Goal: Task Accomplishment & Management: Manage account settings

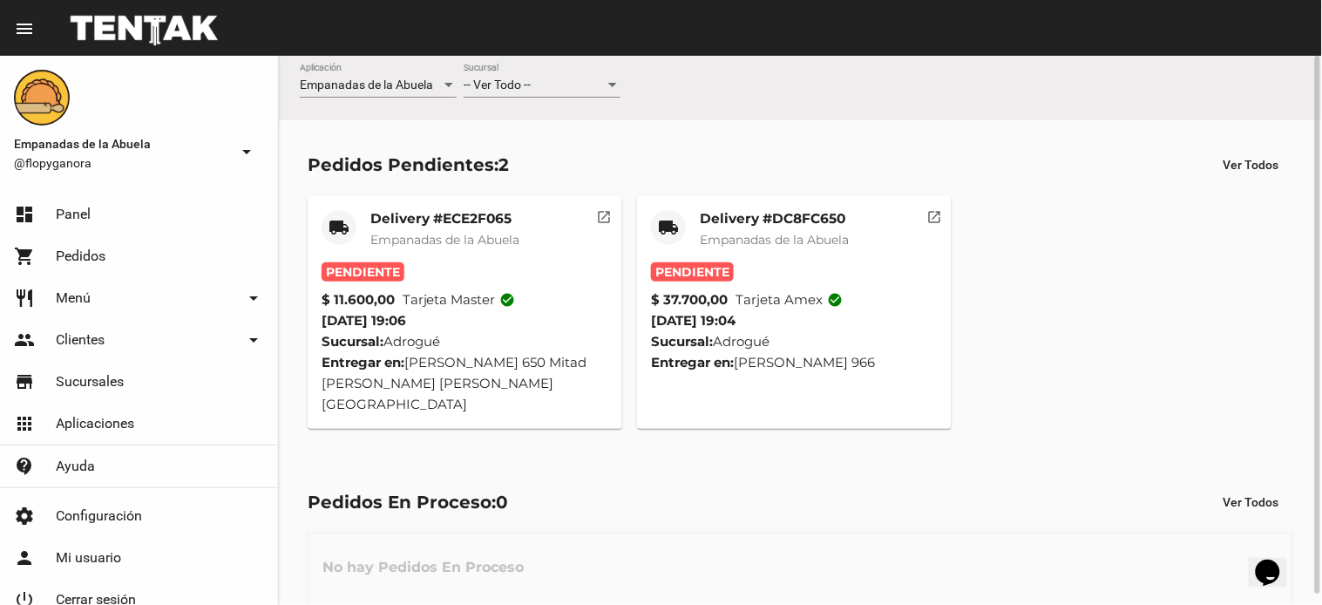
click at [944, 220] on button "open_in_new" at bounding box center [934, 213] width 35 height 35
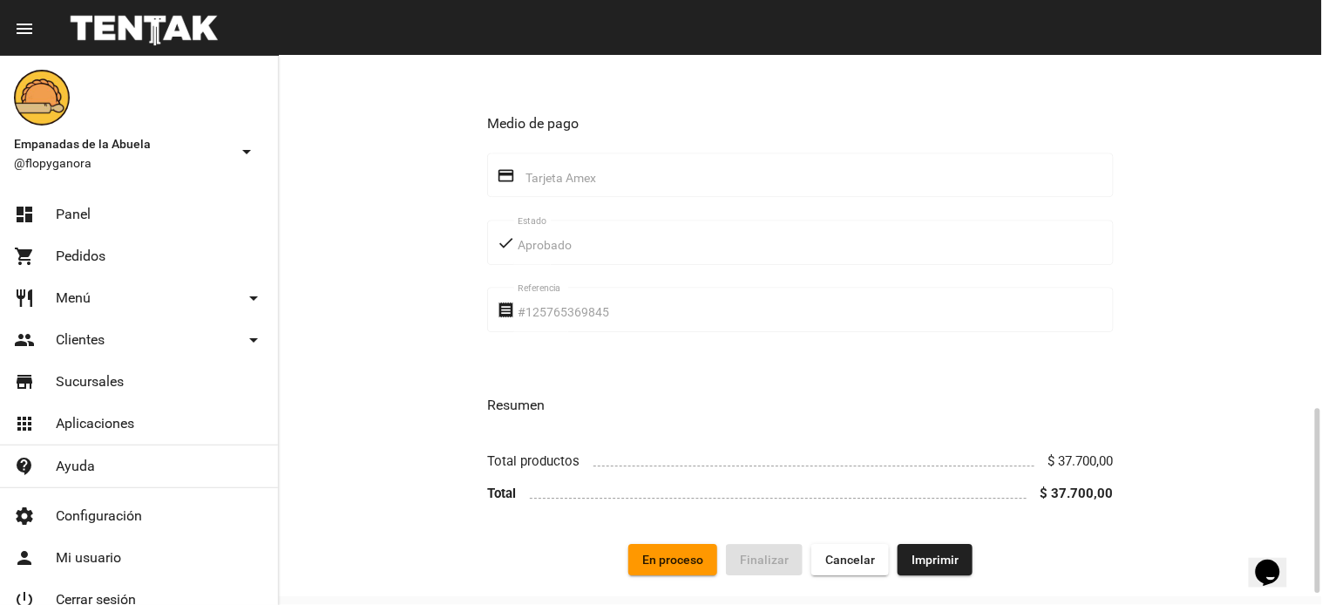
scroll to position [1081, 0]
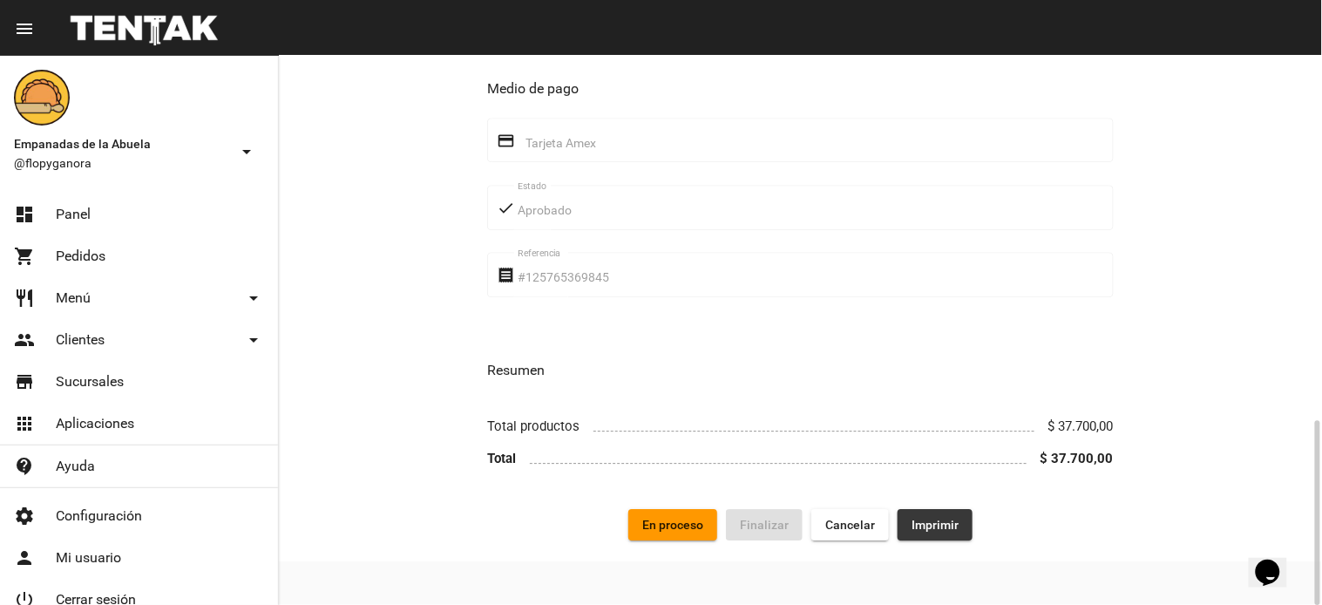
click at [938, 527] on span "Imprimir" at bounding box center [935, 525] width 47 height 14
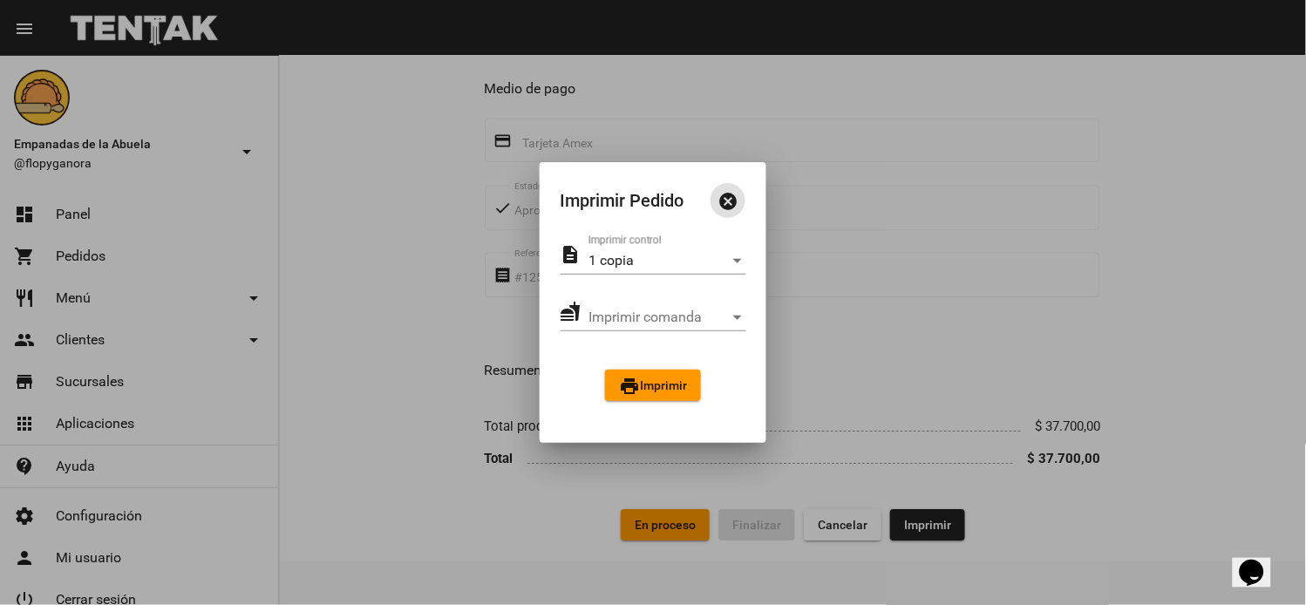
click at [683, 364] on div "description 1 copia Imprimir control fastfood Imprimir comanda Imprimir comanda…" at bounding box center [654, 328] width 228 height 187
click at [683, 378] on span "print Imprimir" at bounding box center [653, 385] width 68 height 14
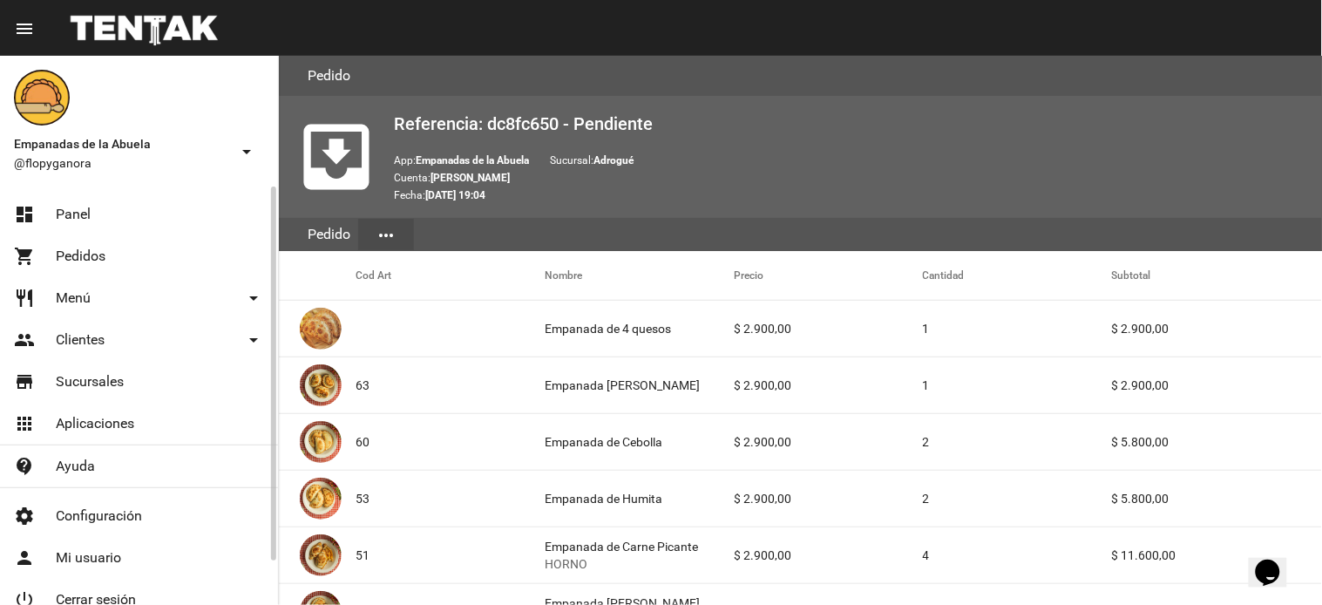
click at [92, 212] on link "dashboard Panel" at bounding box center [139, 215] width 278 height 42
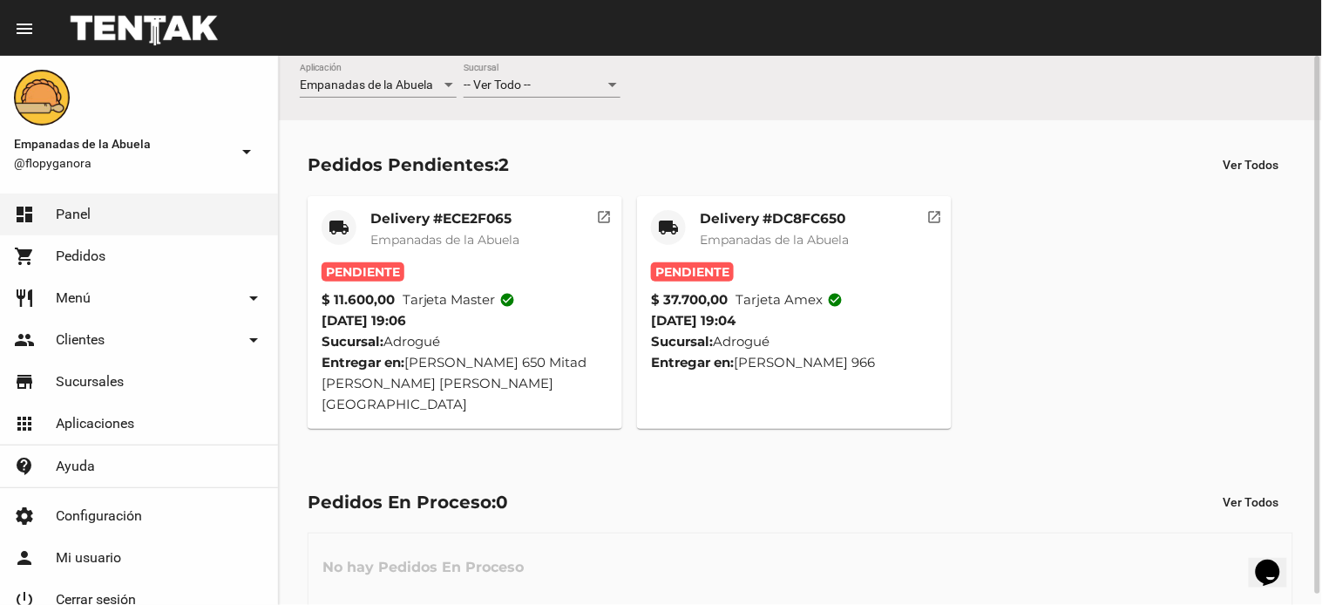
click at [851, 198] on mat-card "local_shipping Delivery #DC8FC650 Empanadas de la Abuela Pendiente $ 37.700,00 …" at bounding box center [794, 312] width 315 height 233
click at [937, 211] on mat-icon "open_in_new" at bounding box center [935, 215] width 16 height 16
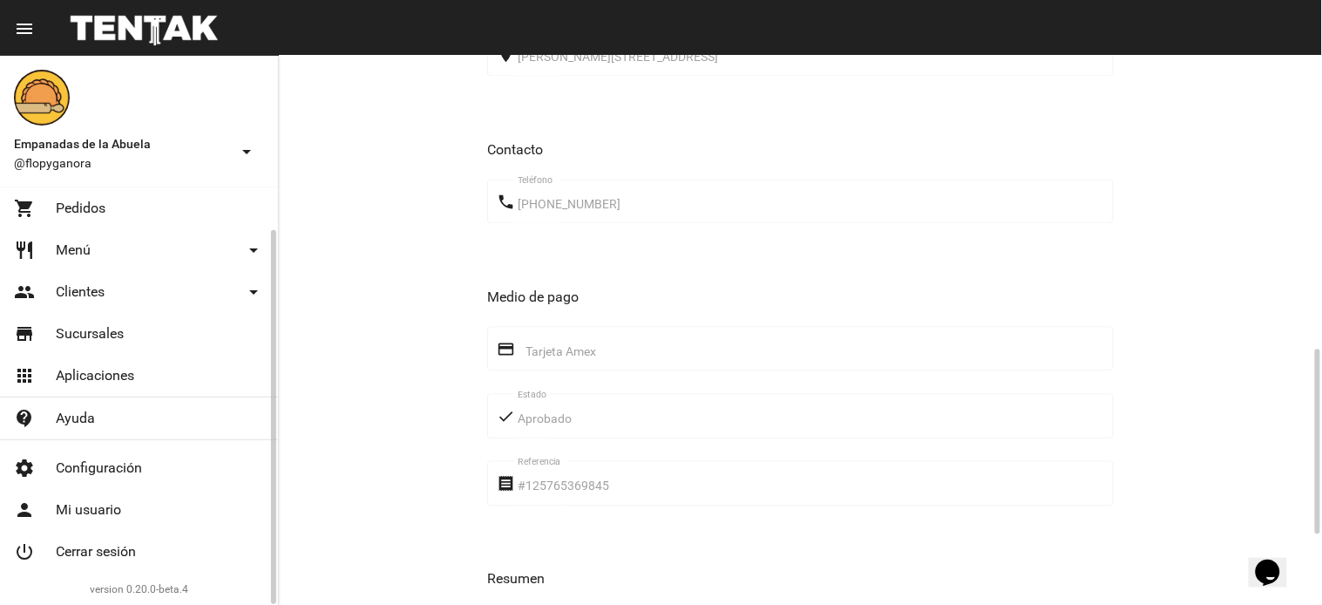
scroll to position [1081, 0]
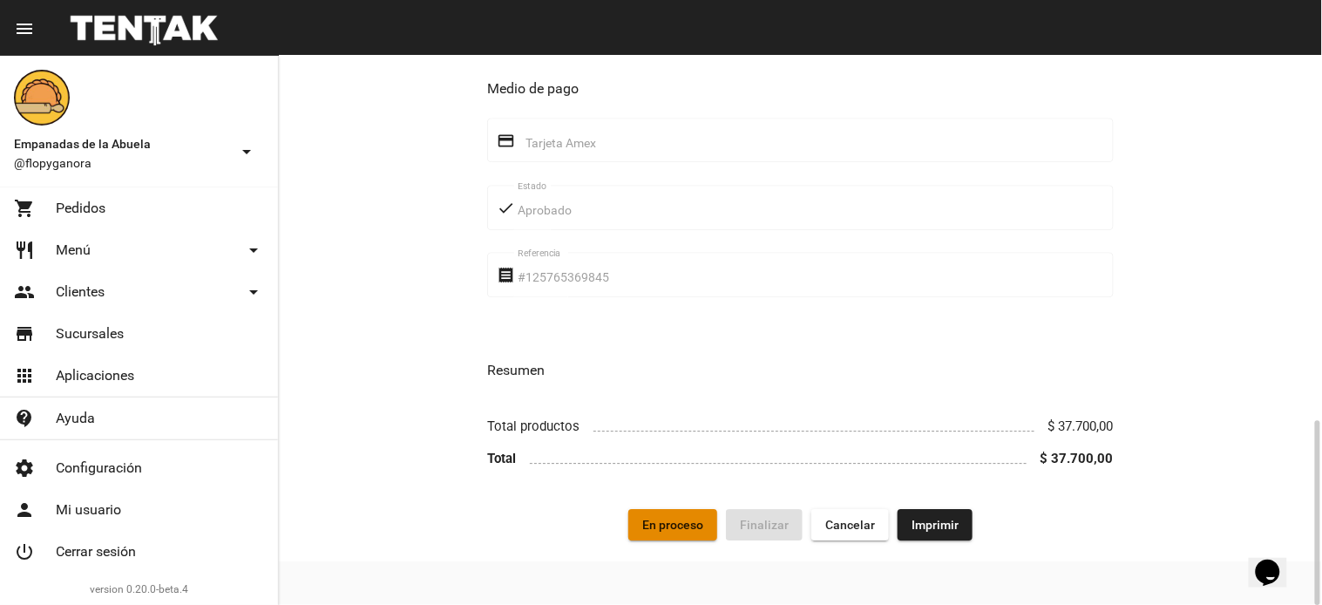
click at [702, 529] on span "En proceso" at bounding box center [672, 525] width 61 height 14
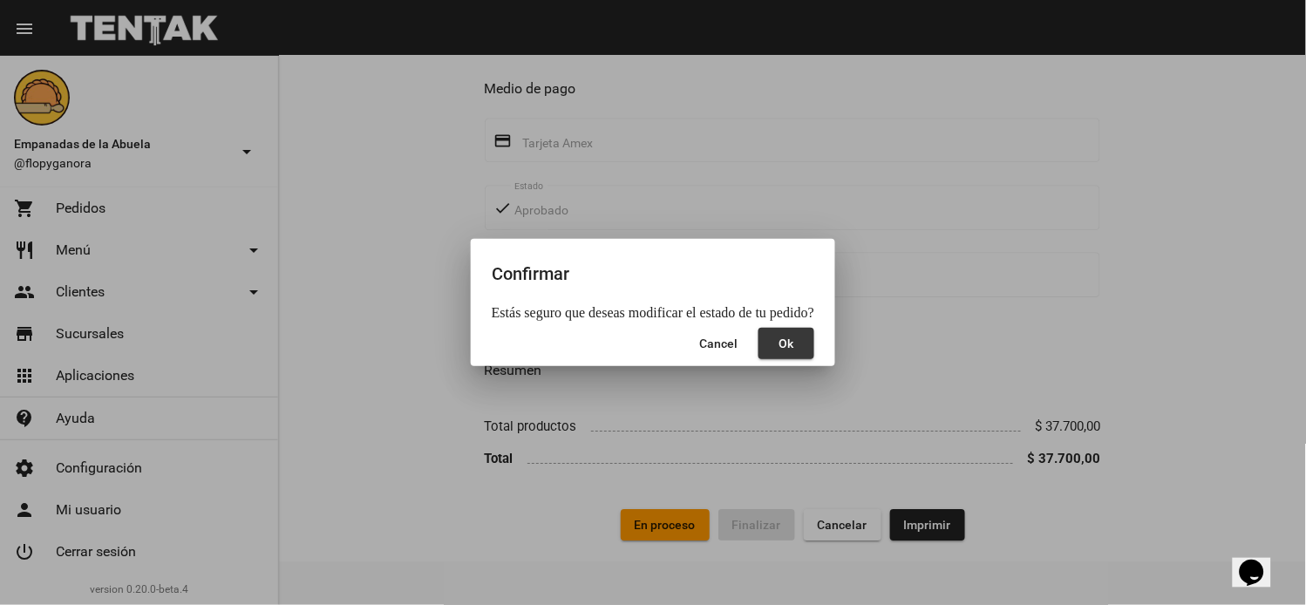
click at [784, 345] on span "Ok" at bounding box center [786, 343] width 15 height 14
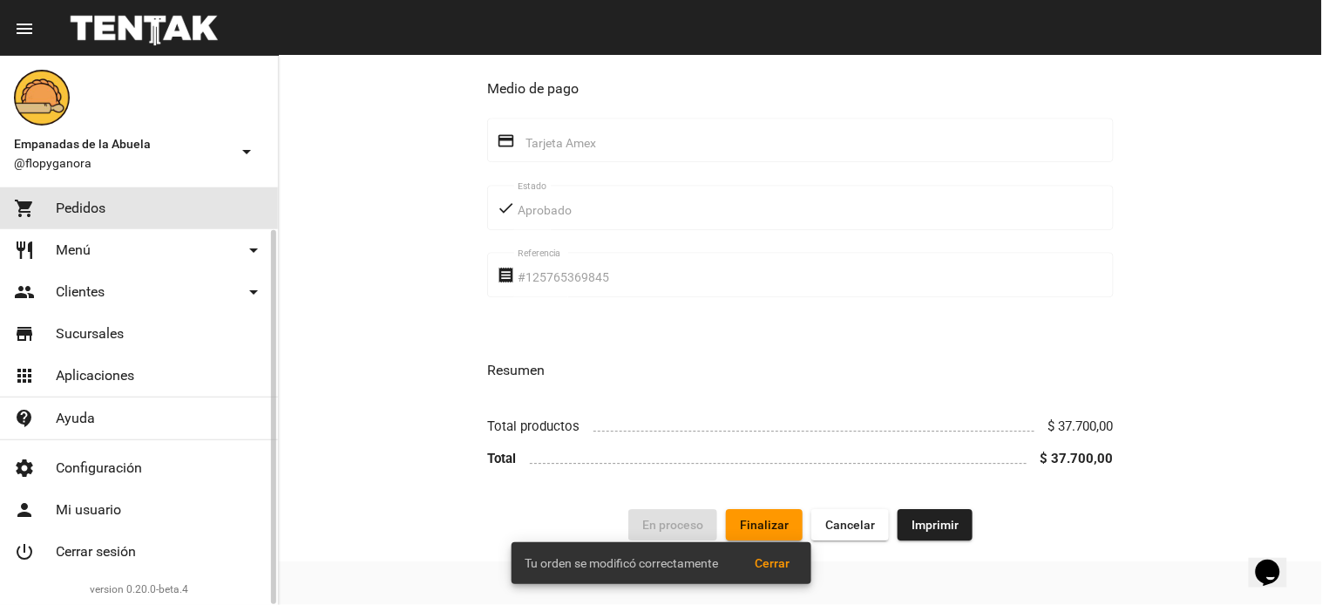
click at [126, 200] on link "shopping_cart Pedidos" at bounding box center [139, 208] width 278 height 42
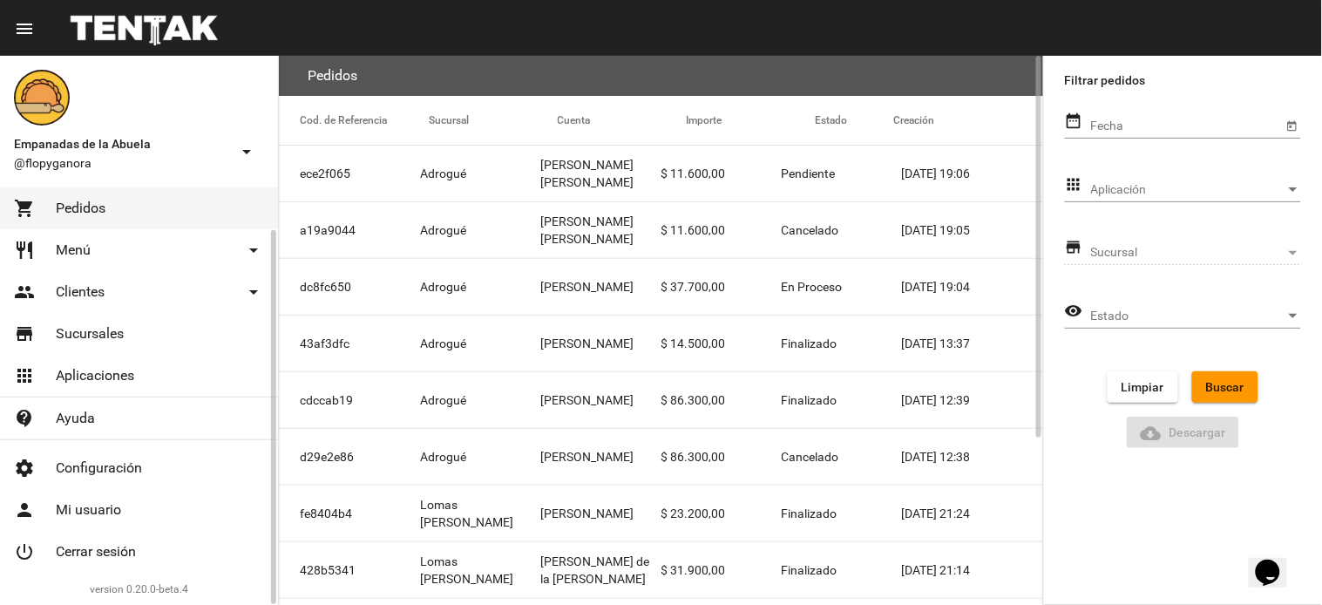
click at [101, 247] on link "restaurant Menú arrow_drop_down" at bounding box center [139, 250] width 278 height 42
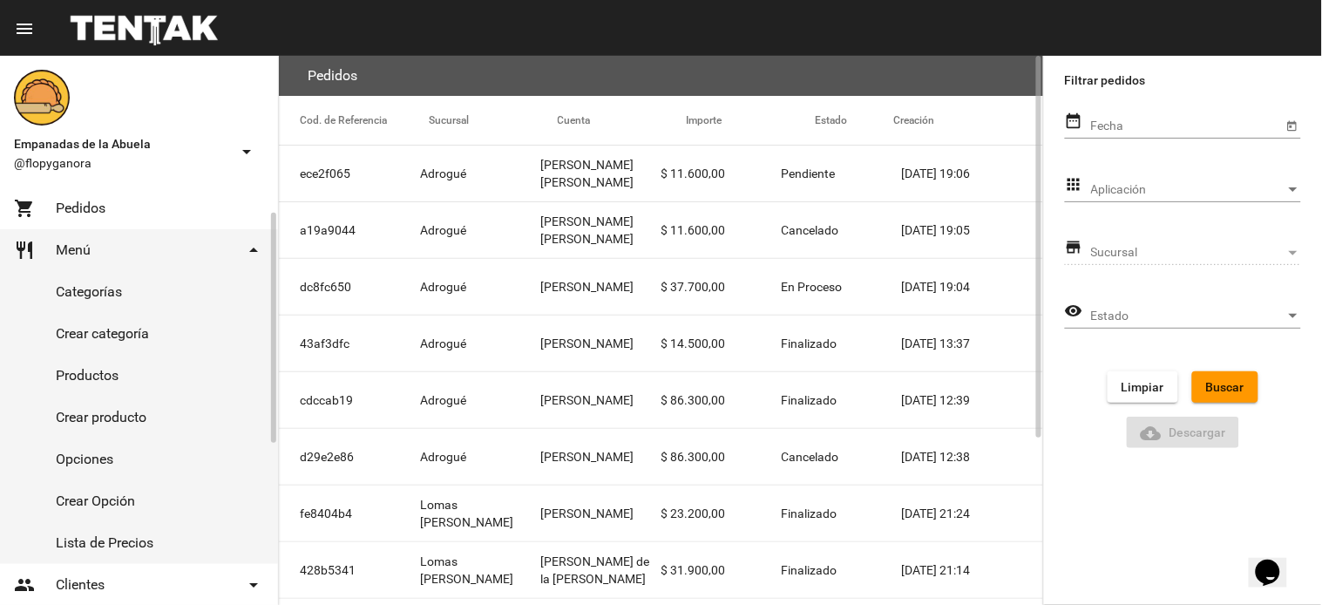
click at [76, 236] on link "restaurant Menú arrow_drop_down" at bounding box center [139, 250] width 278 height 42
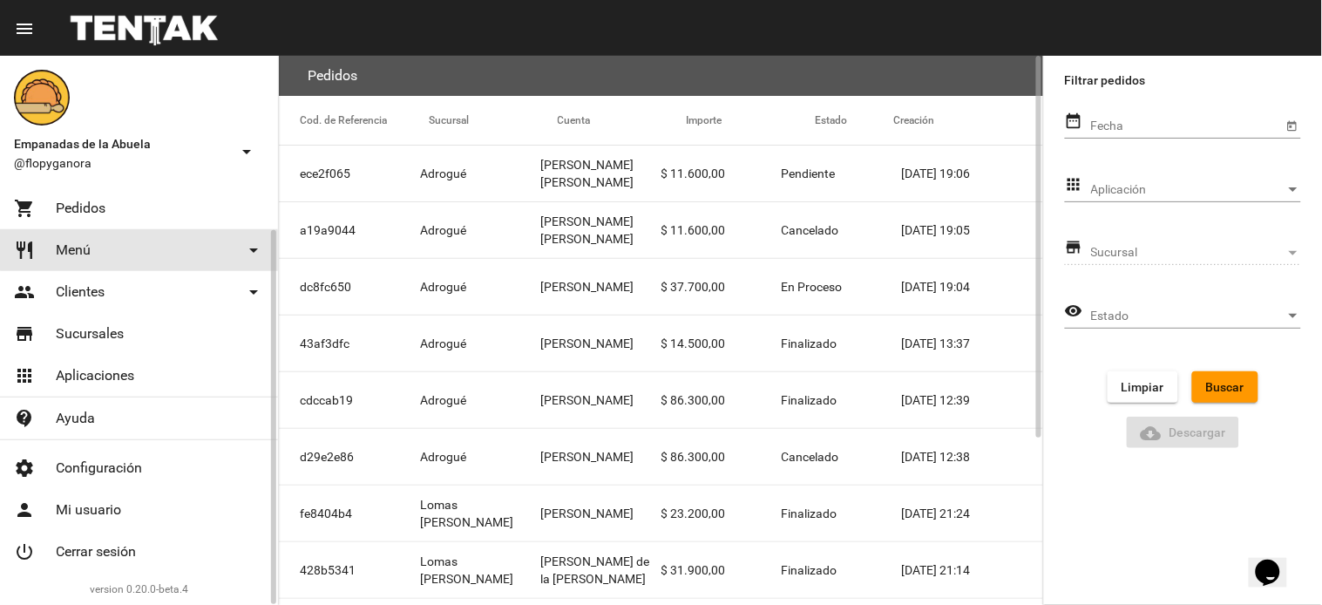
click at [181, 244] on link "restaurant Menú arrow_drop_down" at bounding box center [139, 250] width 278 height 42
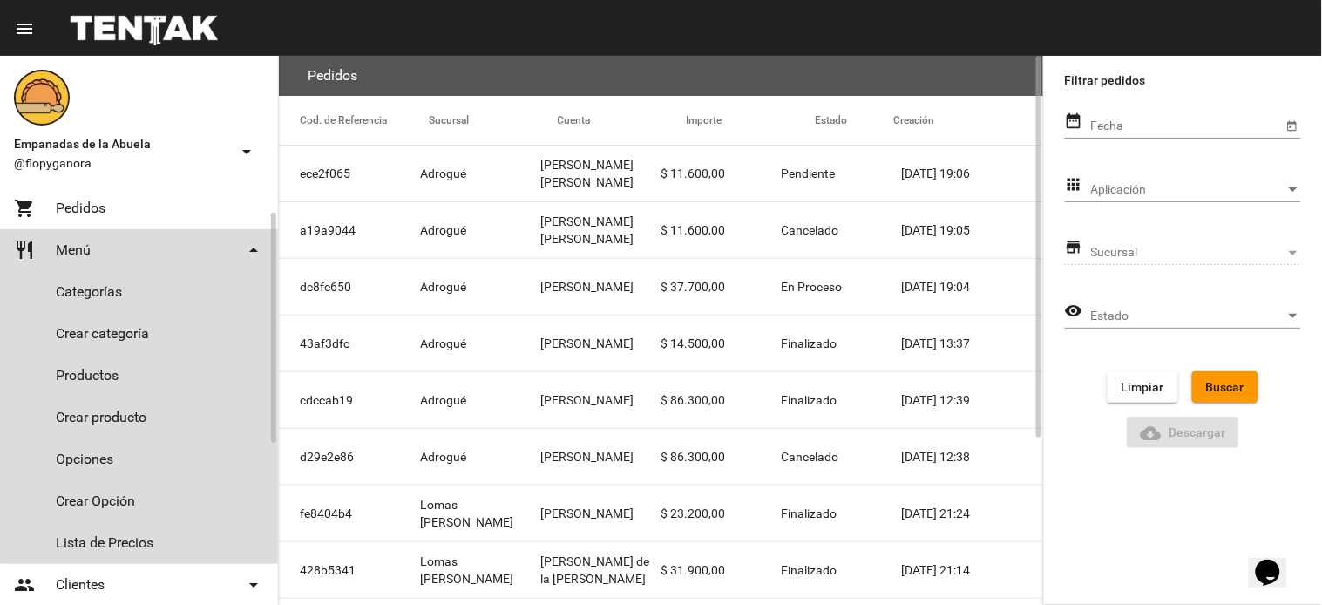
click at [195, 256] on link "restaurant Menú arrow_drop_down" at bounding box center [139, 250] width 278 height 42
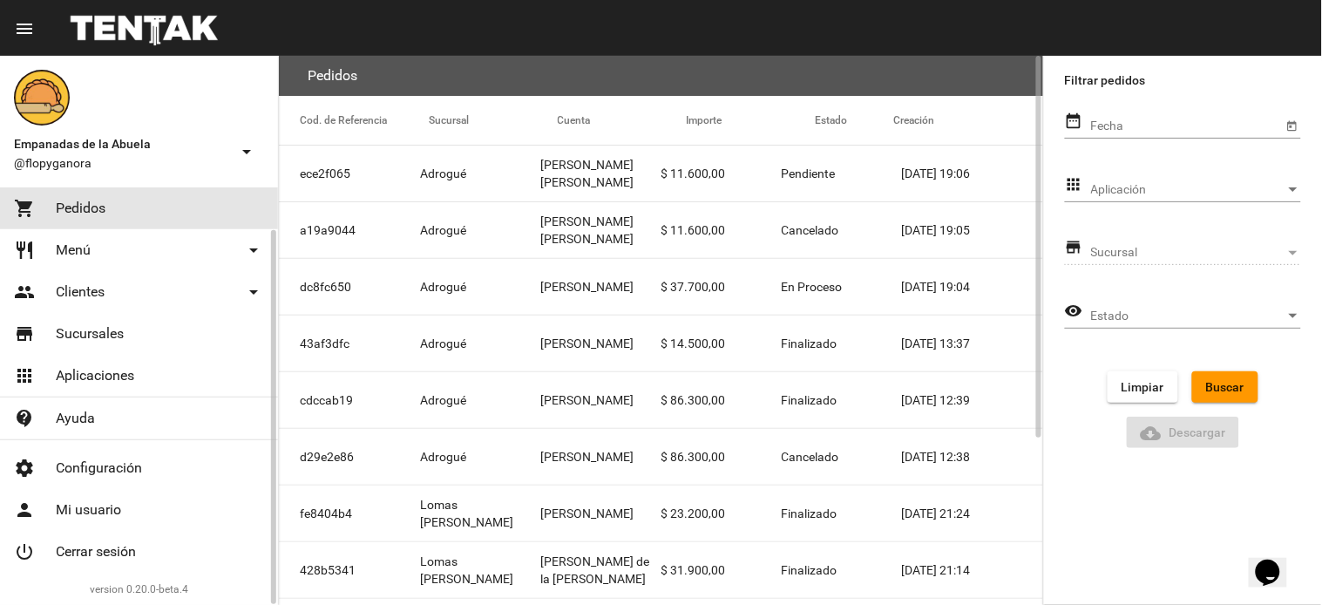
click at [180, 194] on link "shopping_cart Pedidos" at bounding box center [139, 208] width 278 height 42
click at [100, 209] on span "Pedidos" at bounding box center [81, 208] width 50 height 17
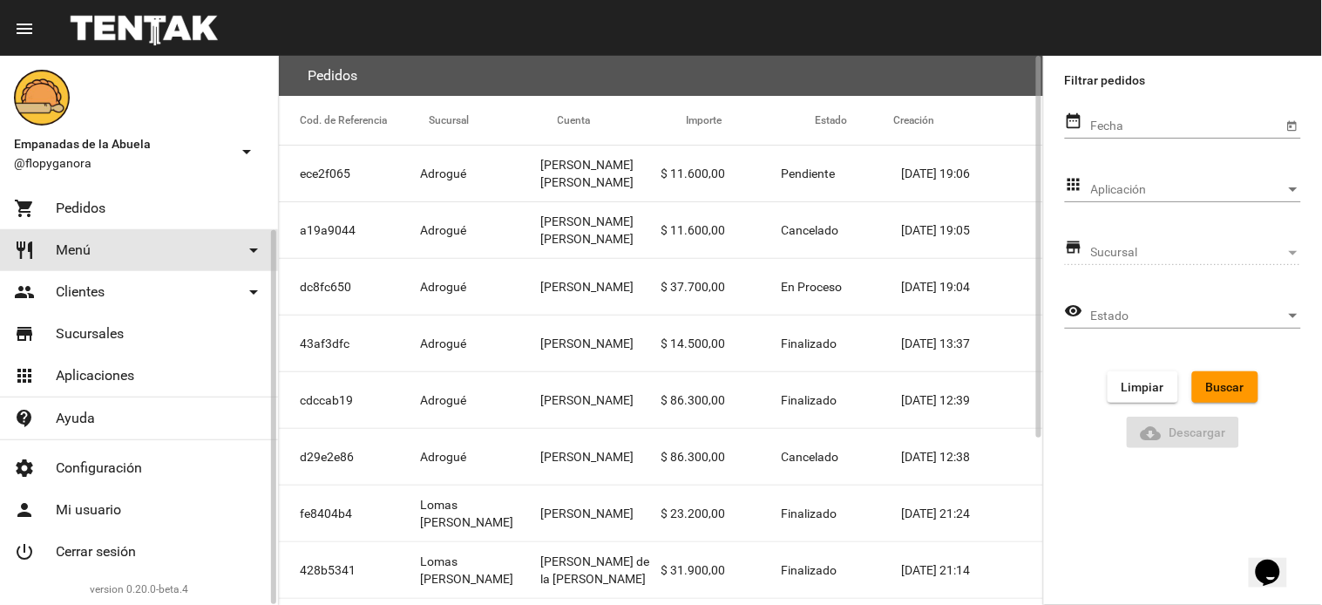
click at [170, 258] on link "restaurant Menú arrow_drop_down" at bounding box center [139, 250] width 278 height 42
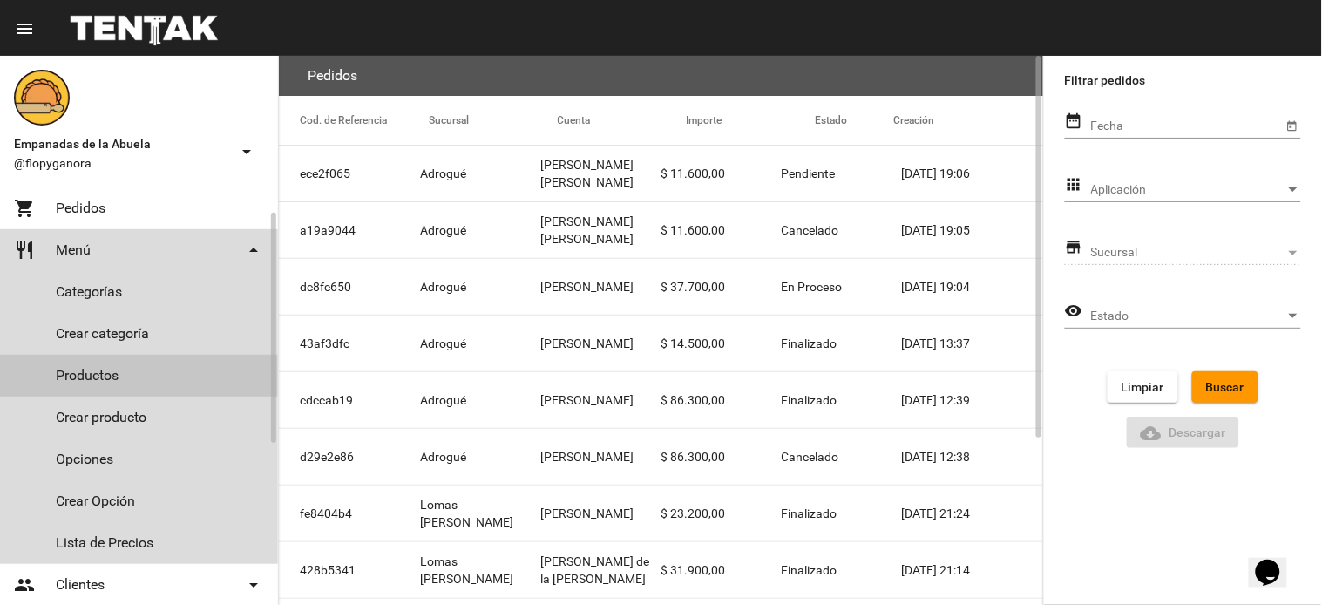
click at [134, 376] on link "Productos" at bounding box center [139, 376] width 278 height 42
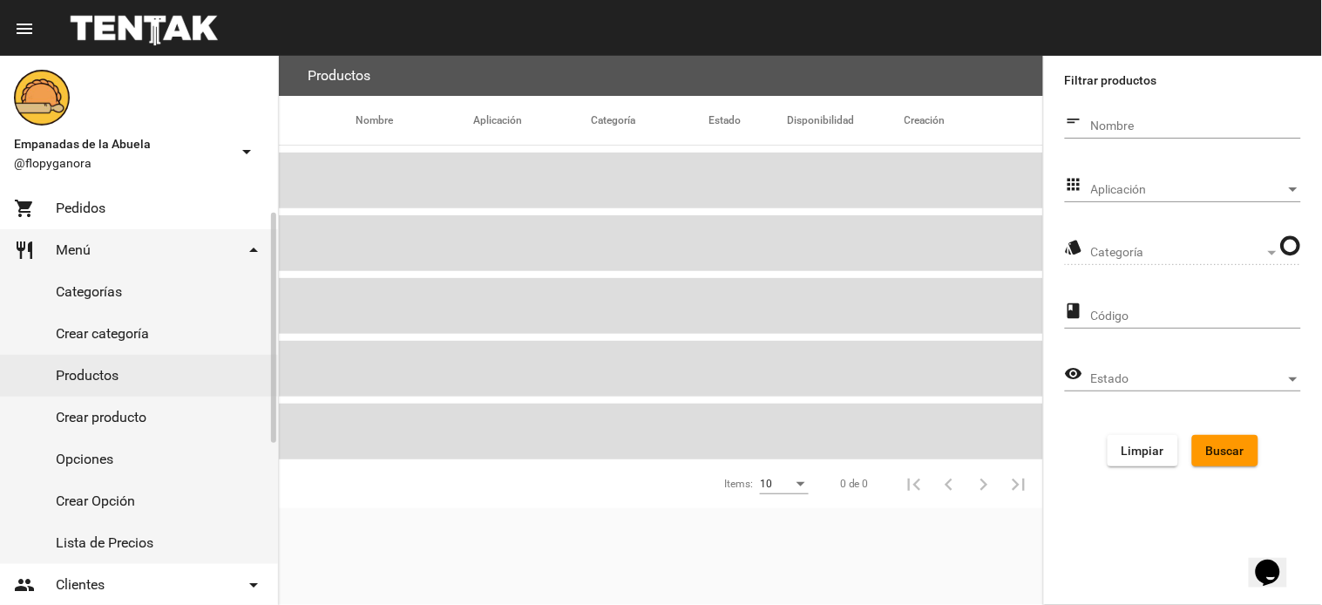
click at [153, 290] on link "Categorías" at bounding box center [139, 292] width 278 height 42
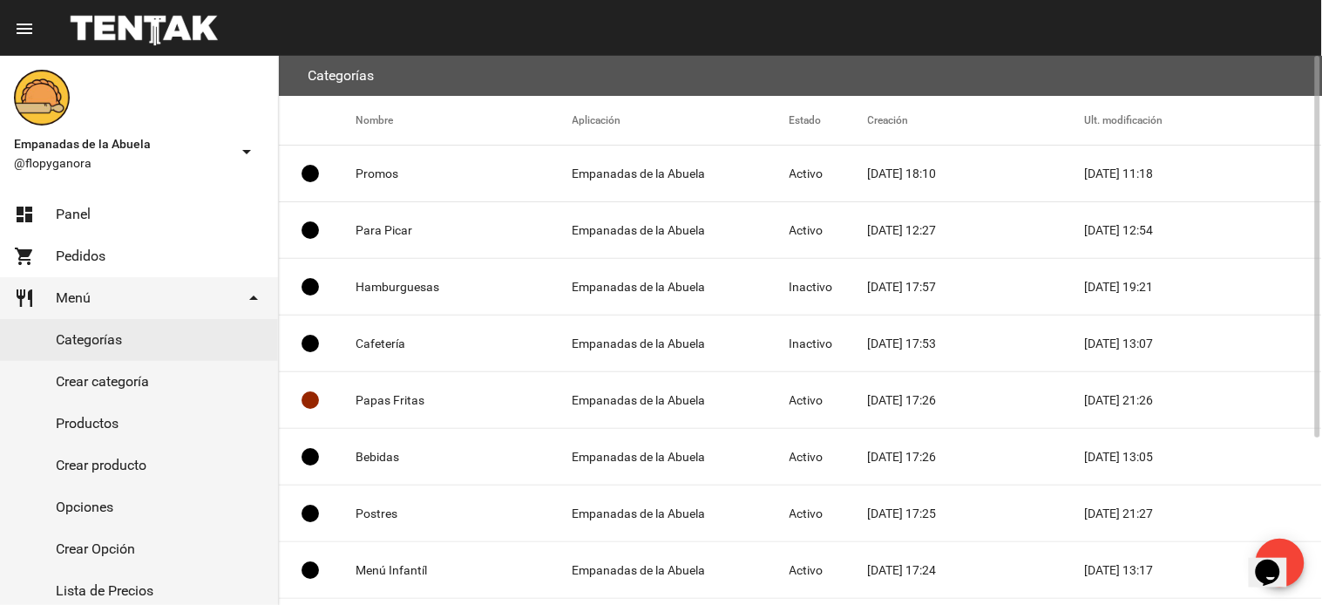
click at [19, 45] on mat-toolbar "menu Administrar Categorías" at bounding box center [661, 28] width 1322 height 56
click at [26, 37] on mat-icon "menu" at bounding box center [24, 28] width 21 height 21
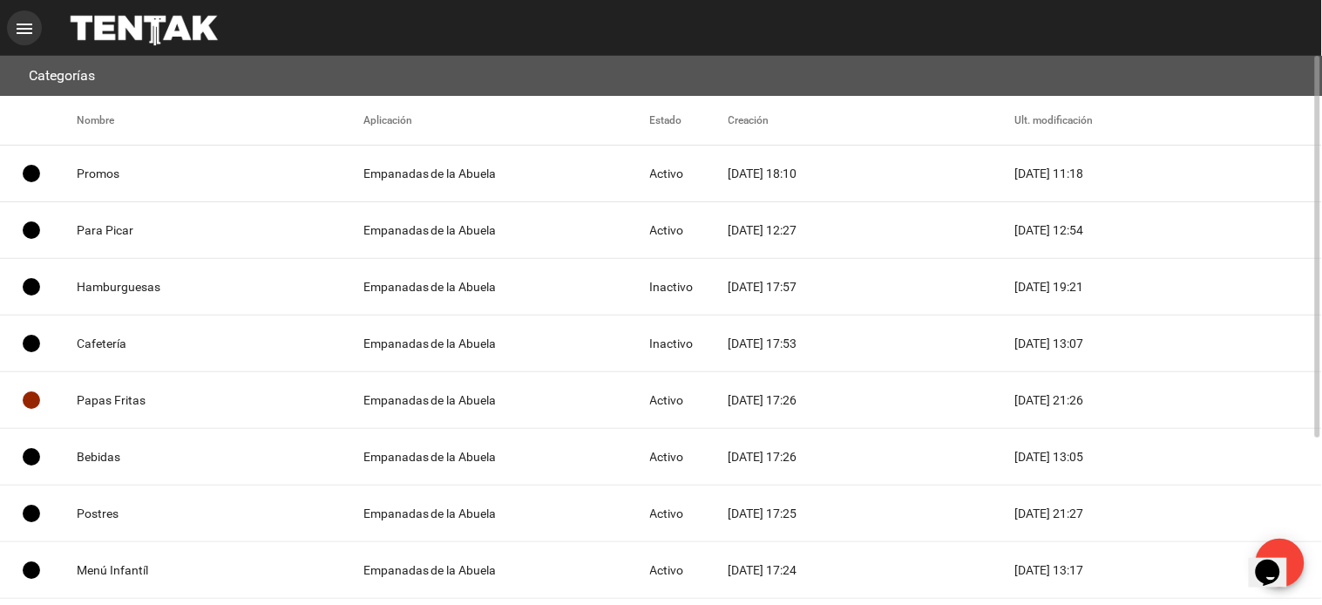
click at [10, 32] on button "menu" at bounding box center [24, 27] width 35 height 35
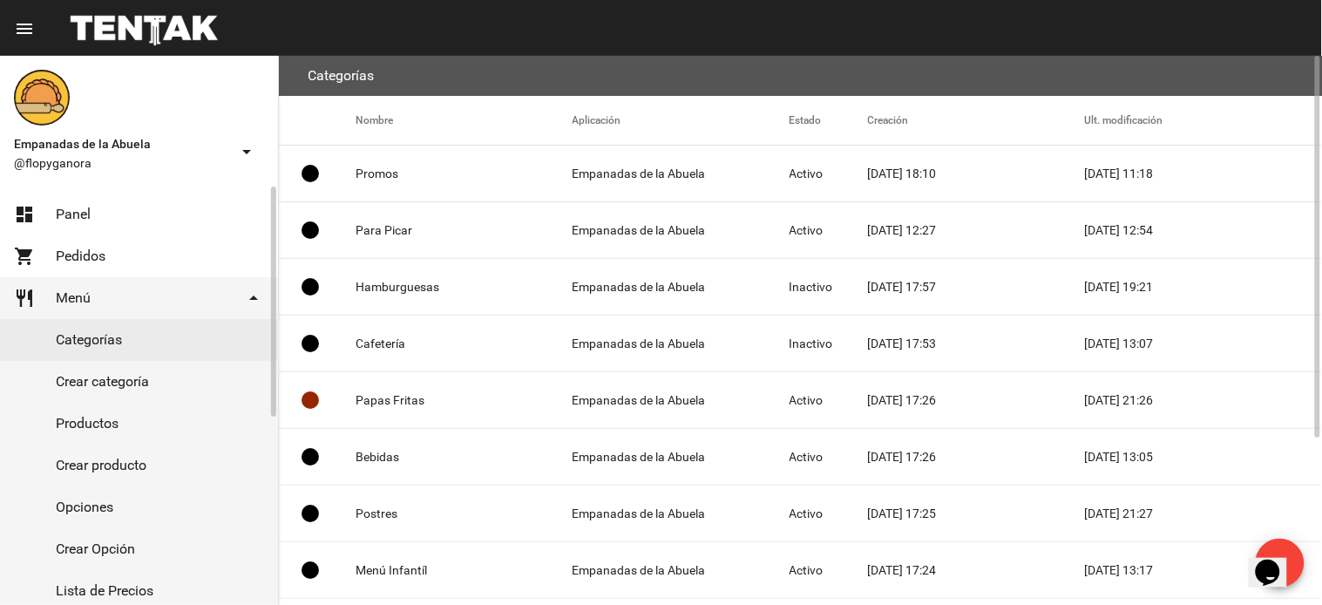
click at [133, 213] on link "dashboard Panel" at bounding box center [139, 215] width 278 height 42
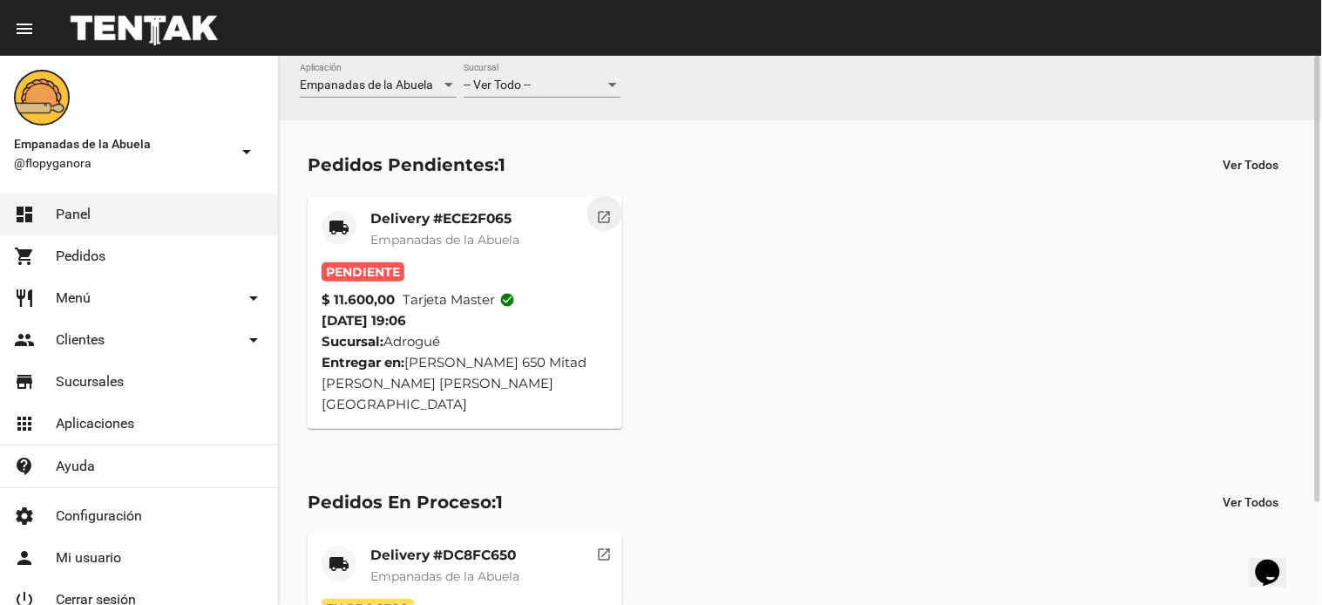
click at [591, 207] on button "open_in_new" at bounding box center [604, 213] width 35 height 35
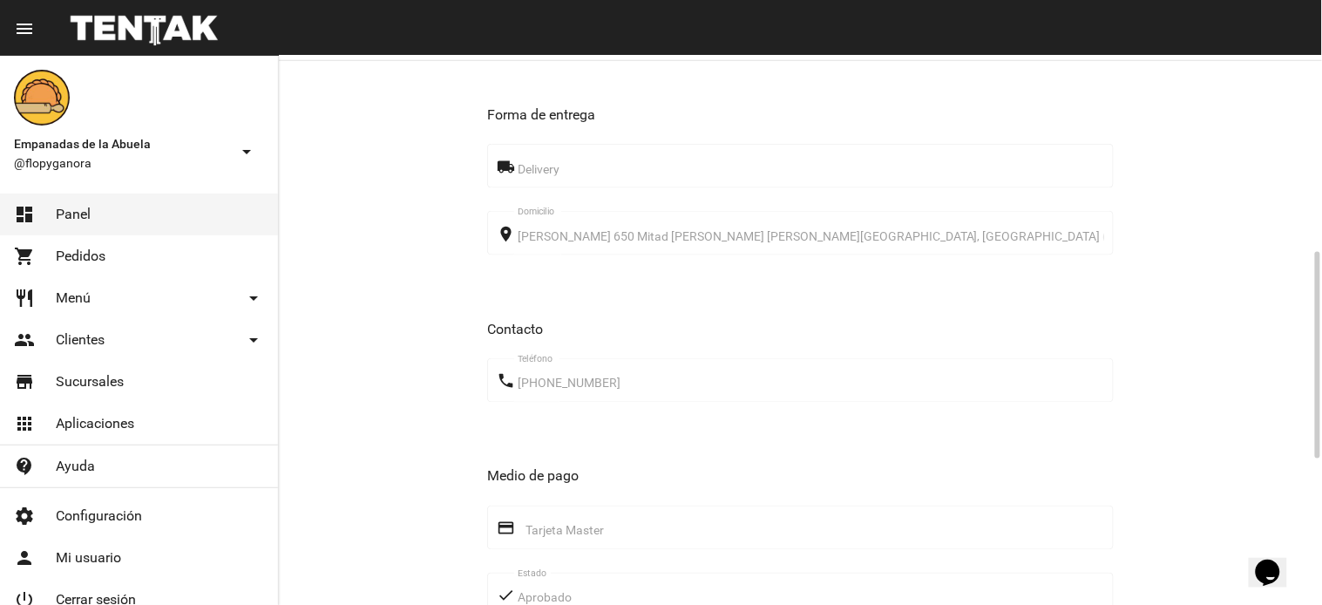
scroll to position [910, 0]
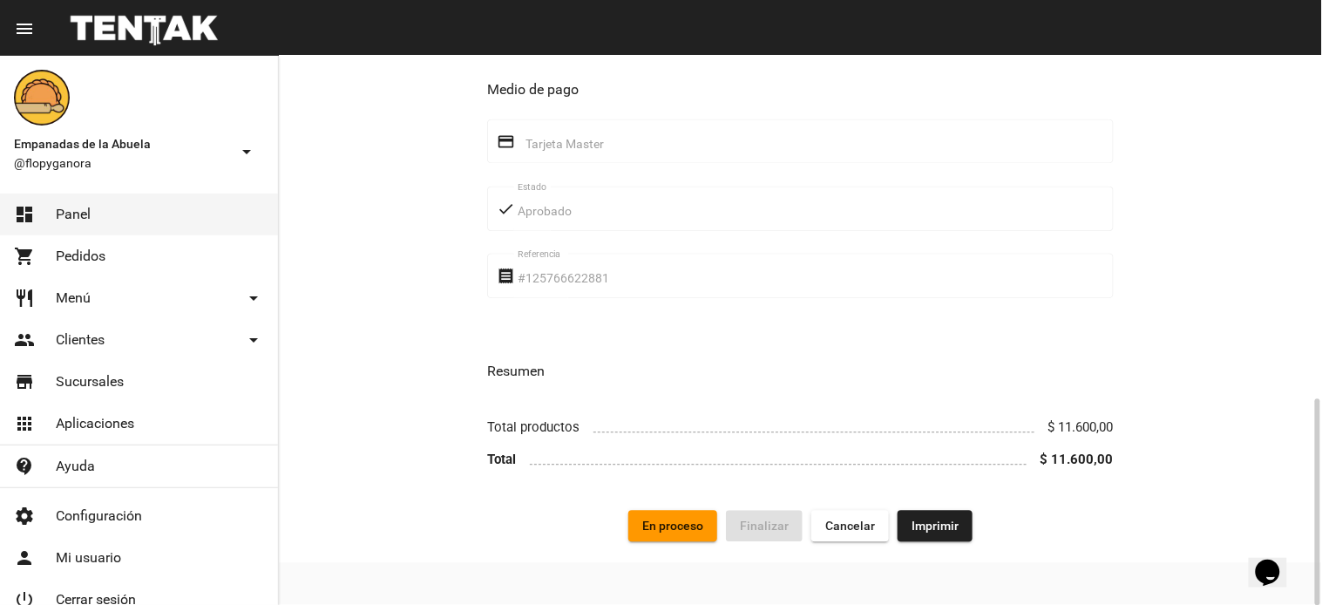
click at [928, 529] on span "Imprimir" at bounding box center [935, 526] width 47 height 14
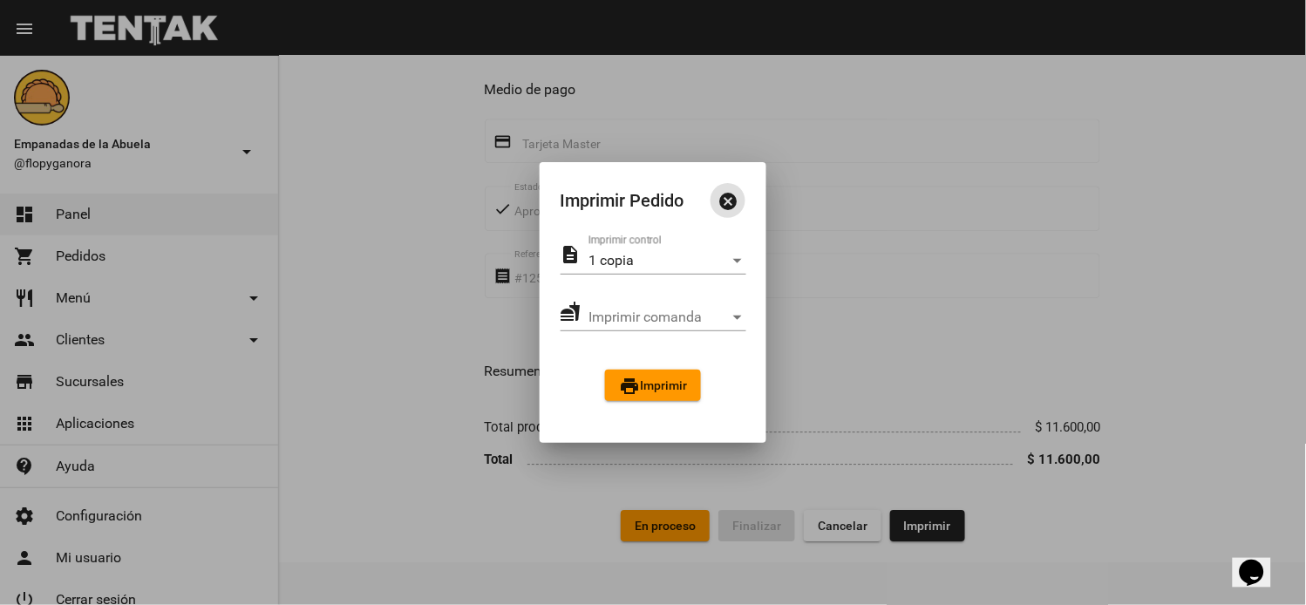
click at [673, 384] on span "print Imprimir" at bounding box center [653, 385] width 68 height 14
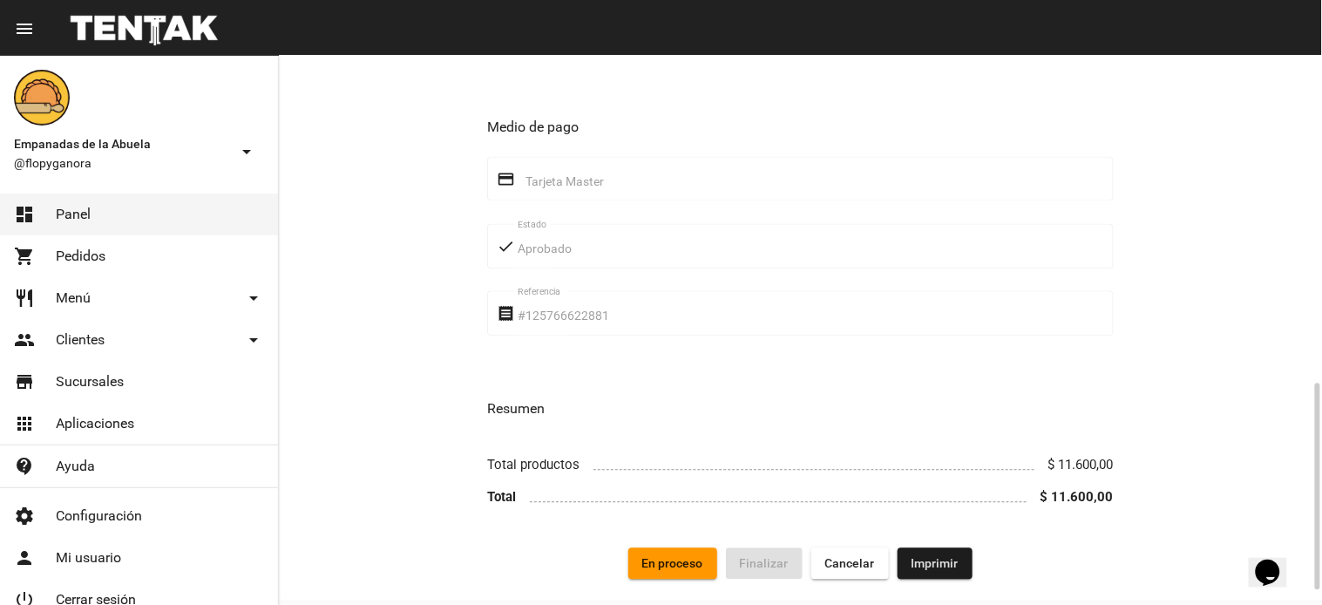
scroll to position [910, 0]
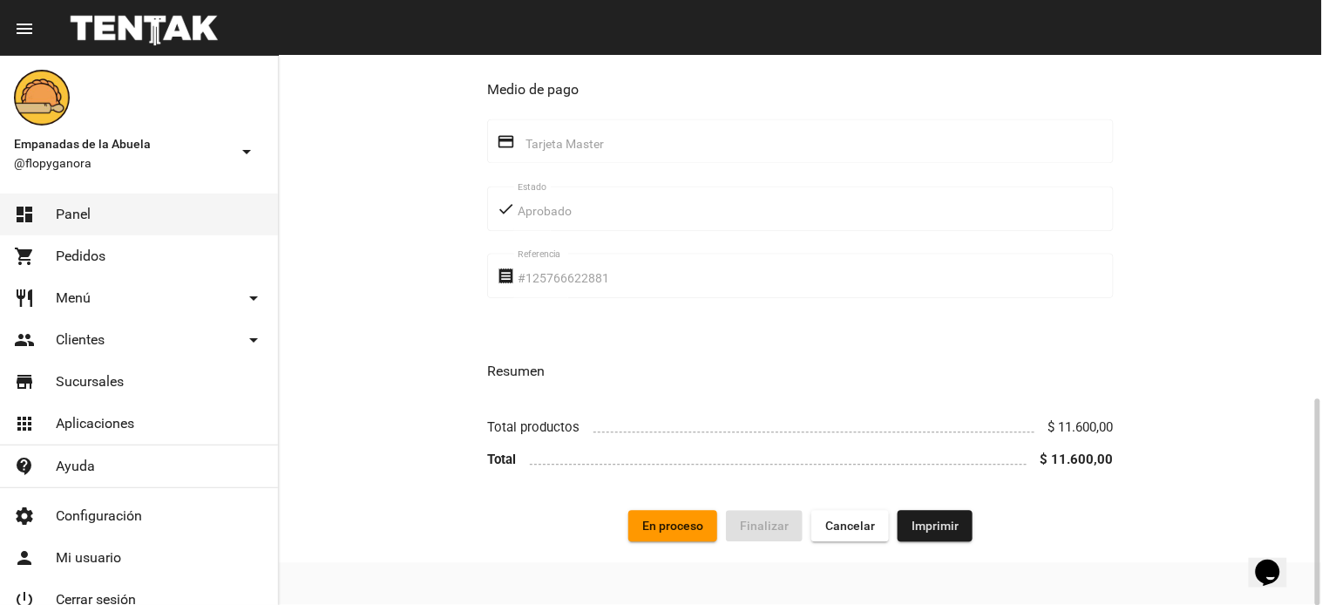
click at [683, 536] on button "En proceso" at bounding box center [672, 525] width 89 height 31
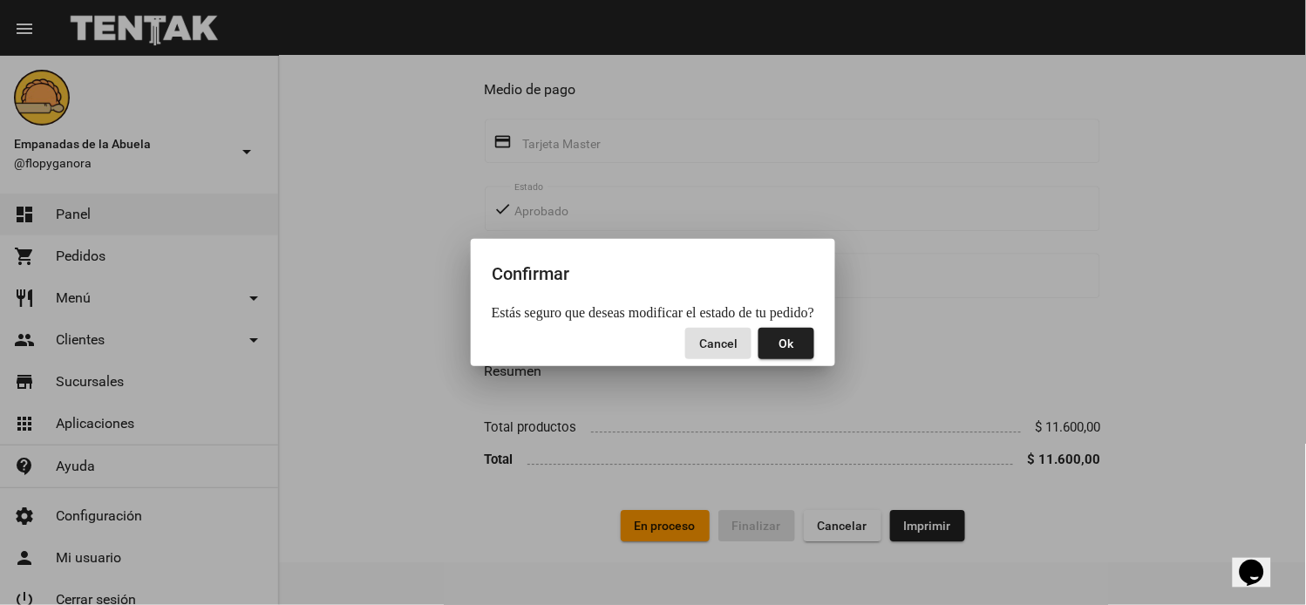
click at [791, 342] on span "Ok" at bounding box center [786, 343] width 15 height 14
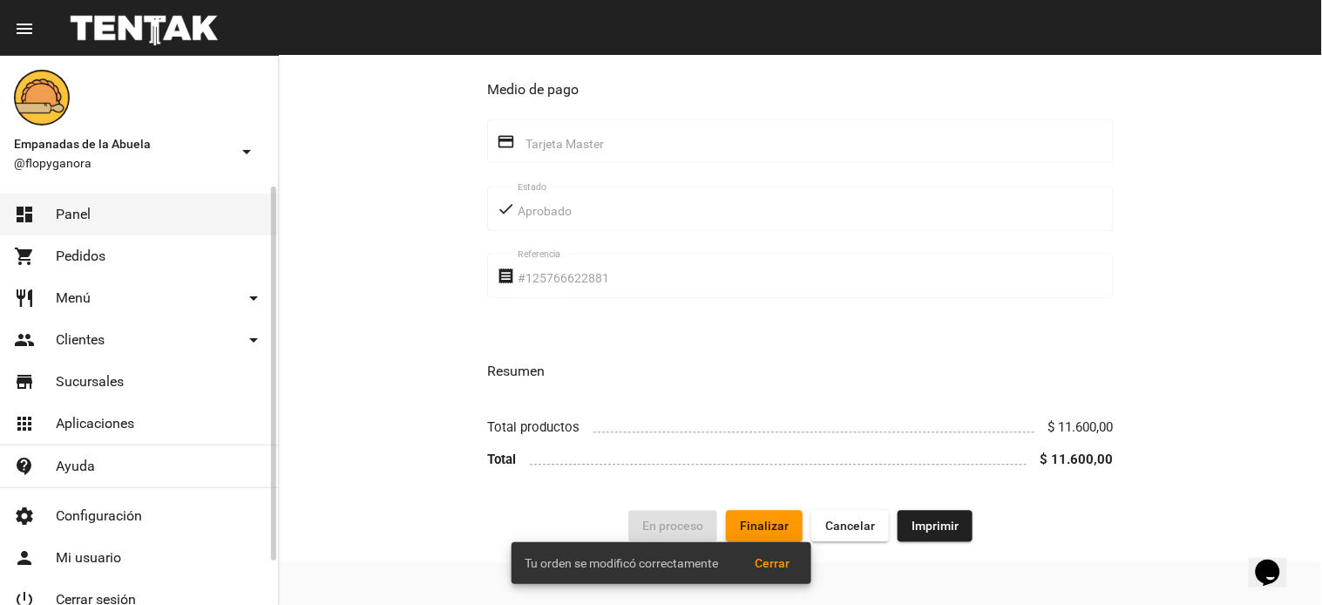
click at [119, 212] on link "dashboard Panel" at bounding box center [139, 215] width 278 height 42
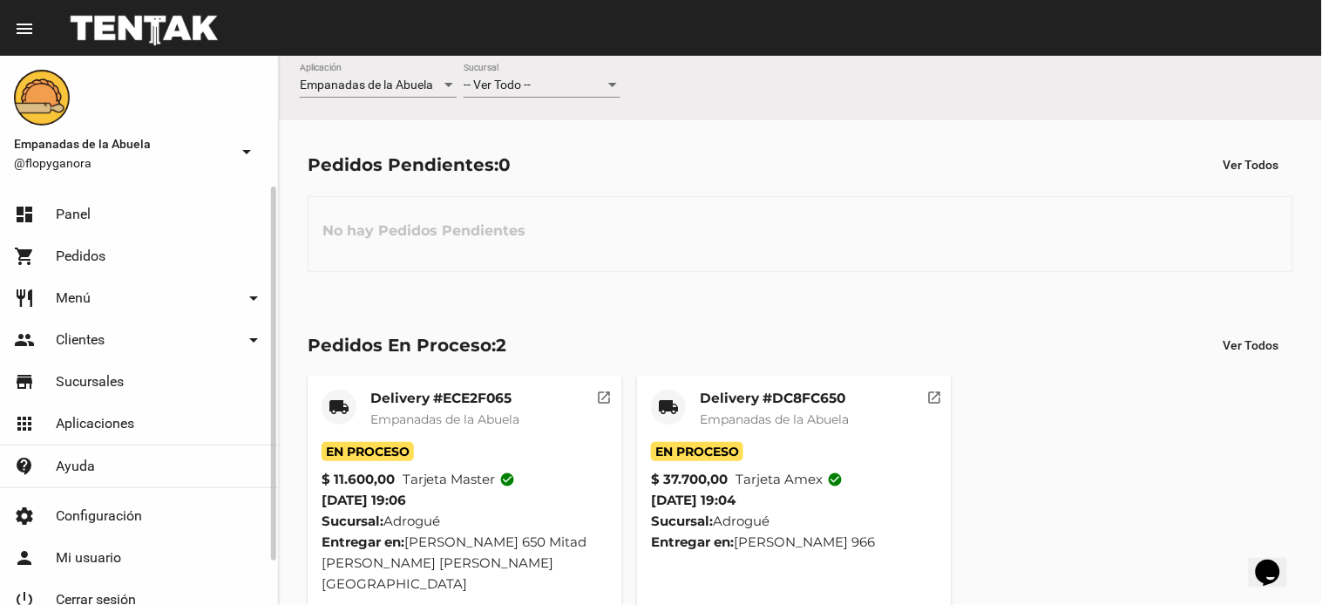
click at [102, 212] on link "dashboard Panel" at bounding box center [139, 215] width 278 height 42
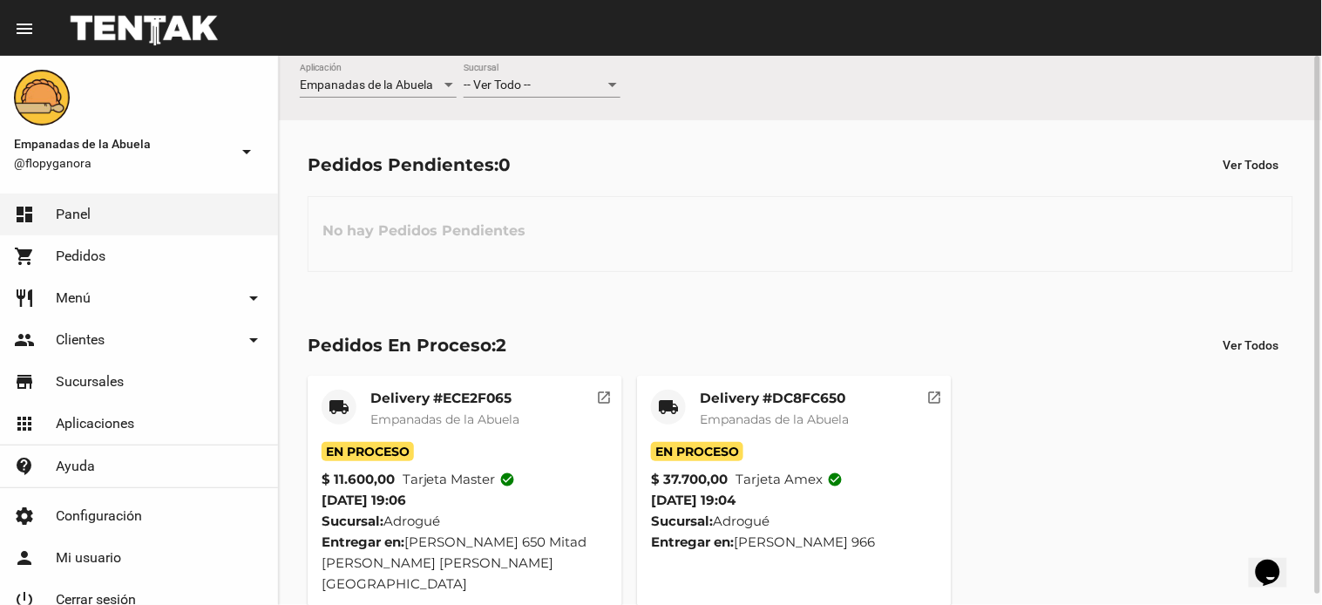
click at [563, 94] on div "-- Ver Todo -- Sucursal" at bounding box center [542, 81] width 157 height 34
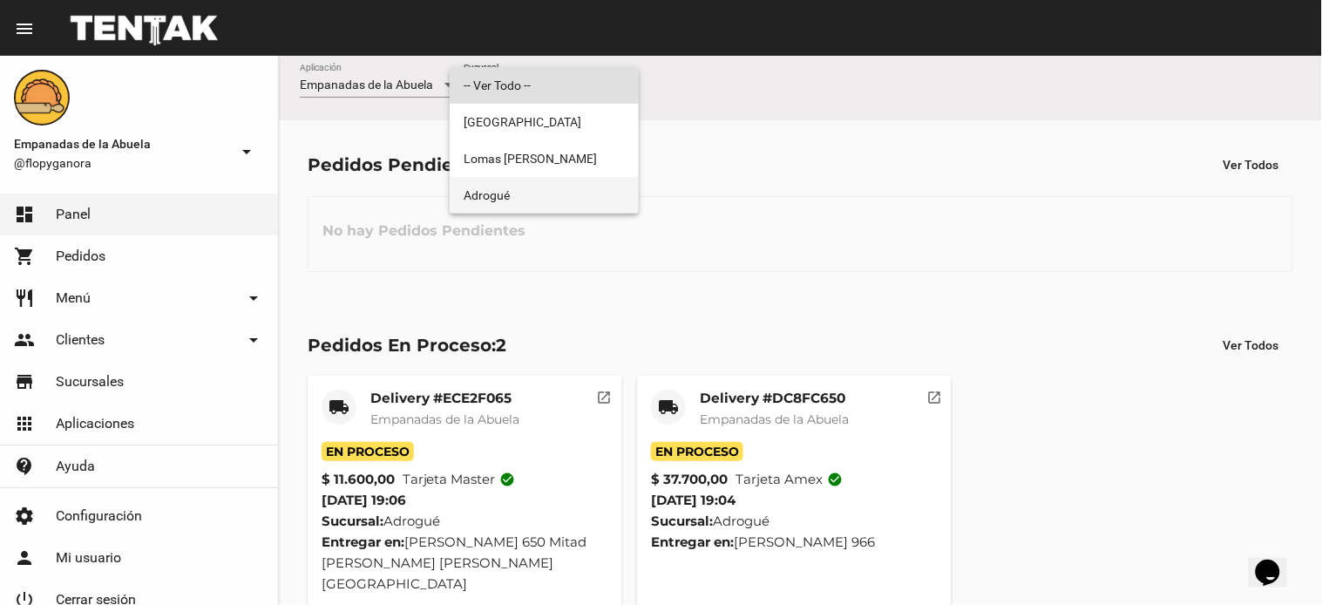
click at [549, 194] on span "Adrogué" at bounding box center [544, 195] width 161 height 37
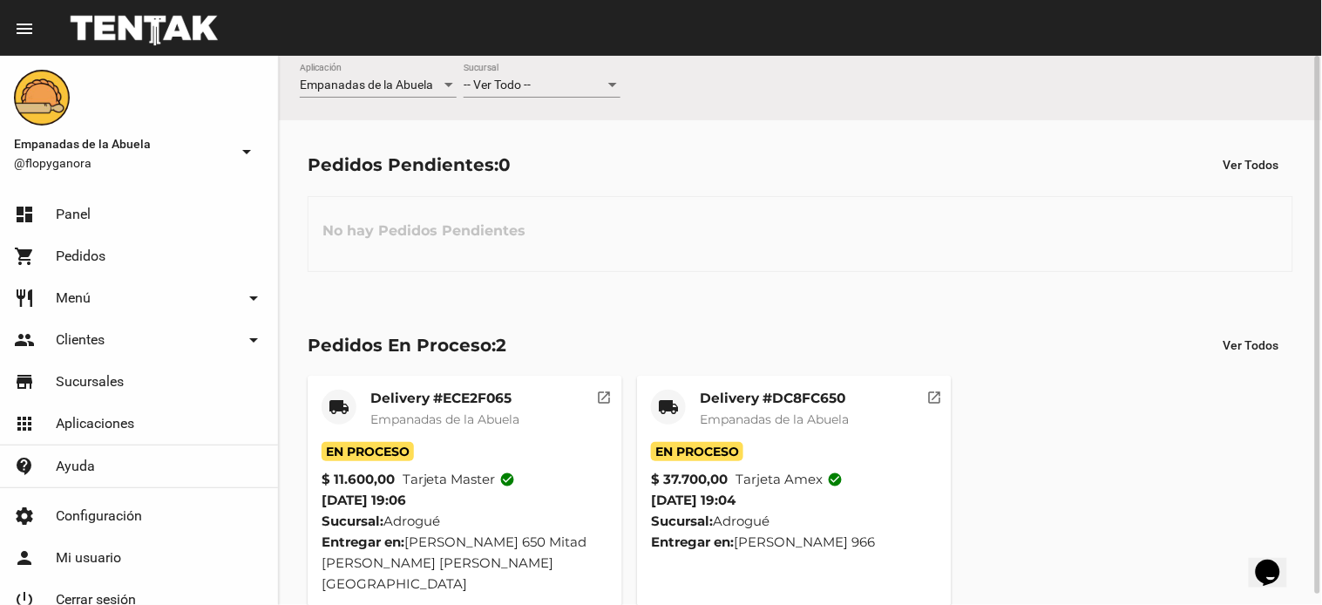
click at [934, 402] on mat-icon "open_in_new" at bounding box center [935, 395] width 16 height 16
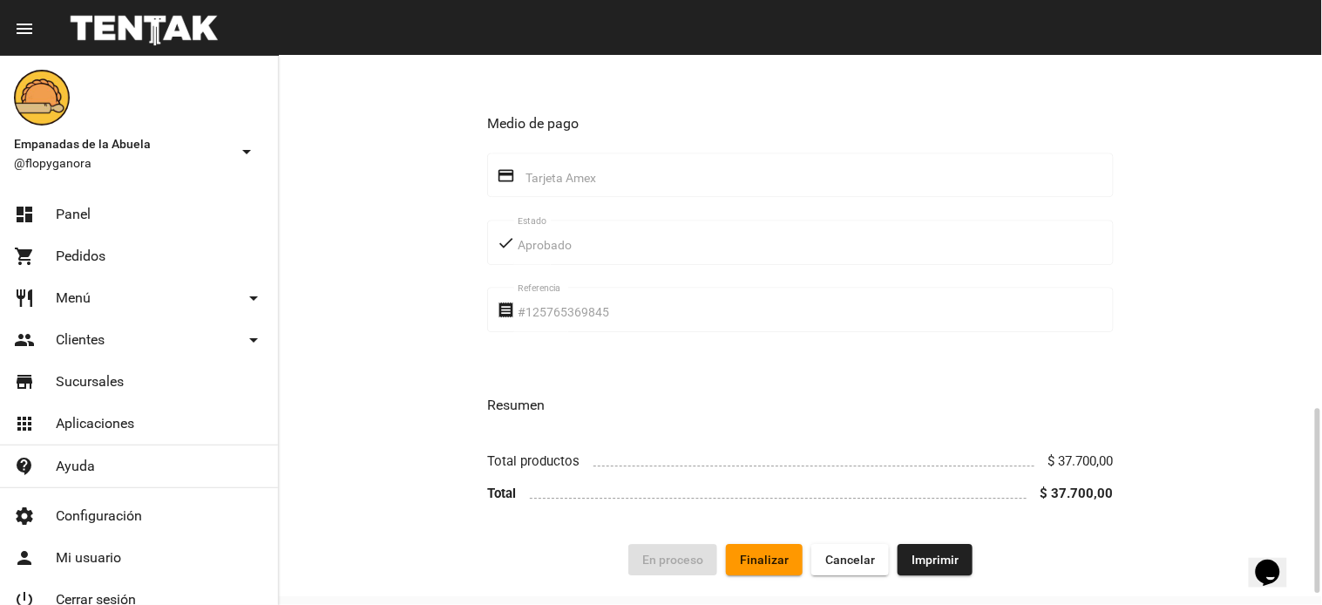
scroll to position [1081, 0]
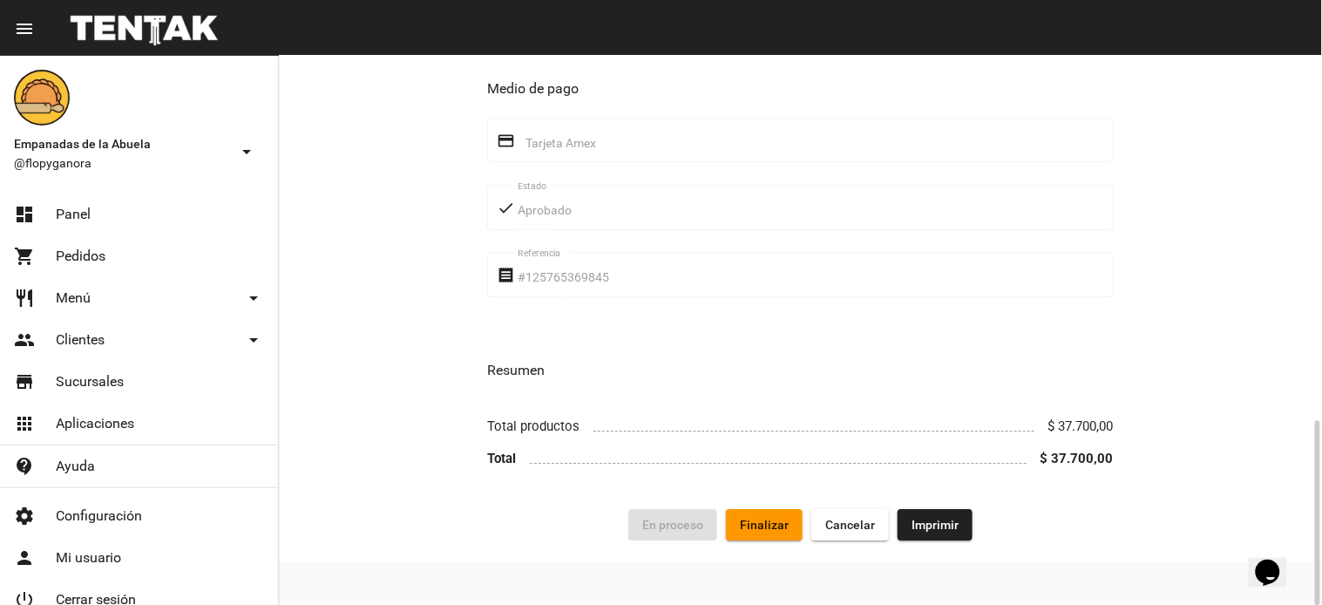
click at [770, 540] on button "Finalizar" at bounding box center [764, 524] width 77 height 31
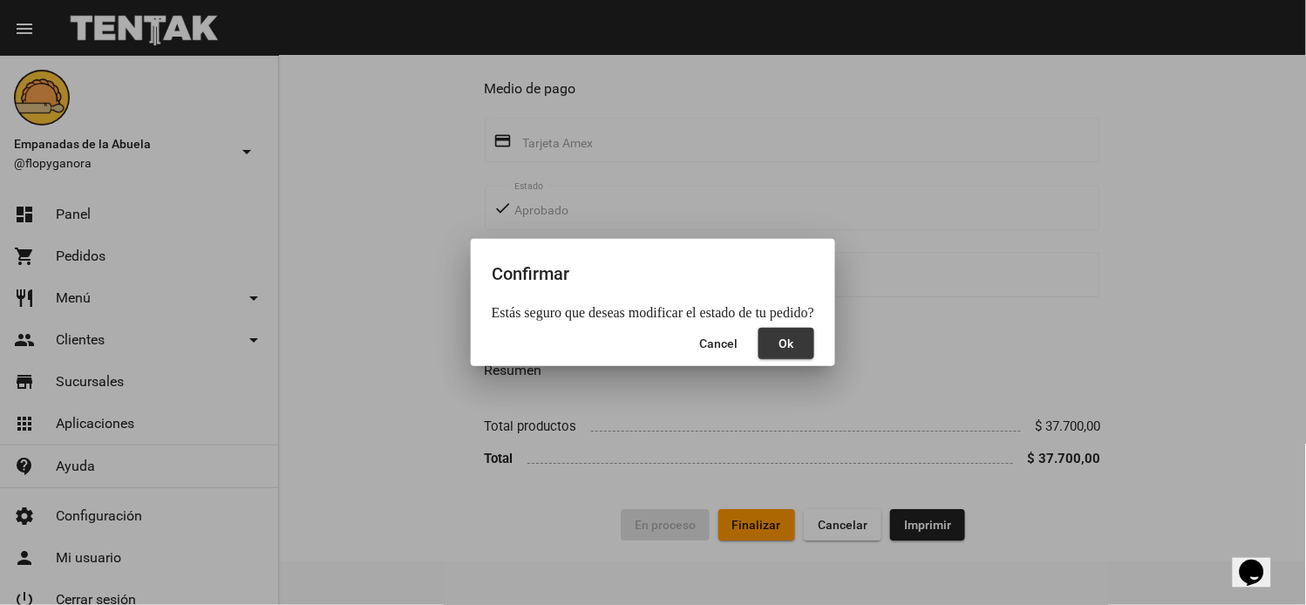
click at [774, 349] on button "Ok" at bounding box center [786, 343] width 56 height 31
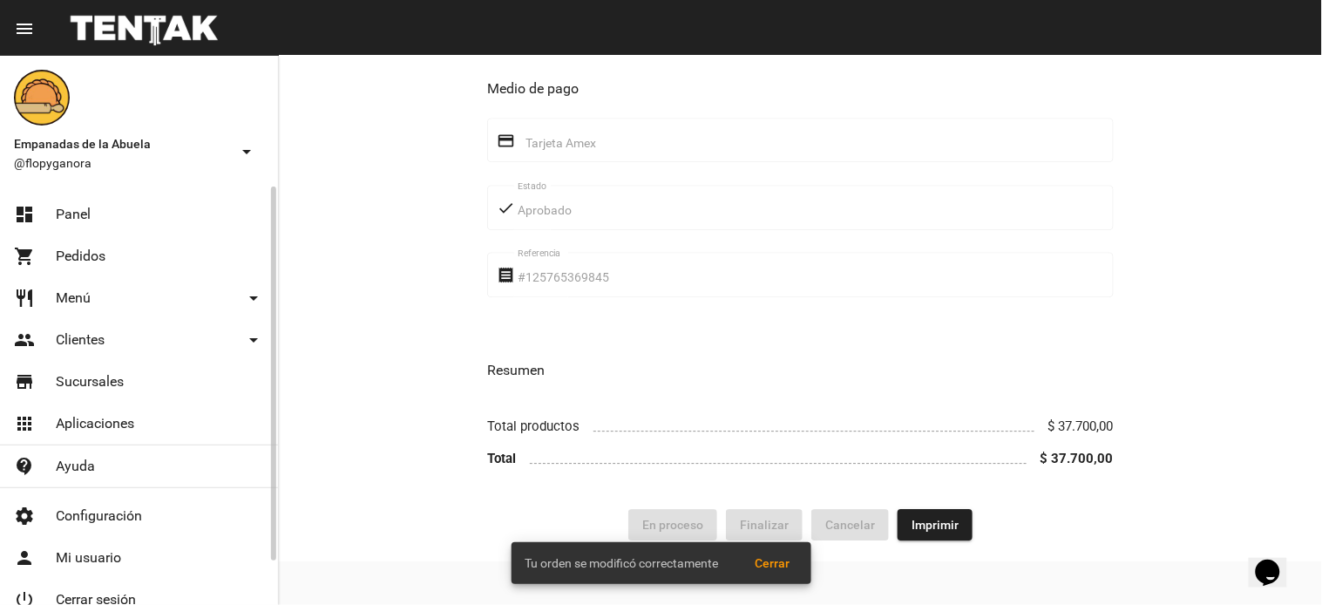
click at [23, 205] on mat-icon "dashboard" at bounding box center [24, 214] width 21 height 21
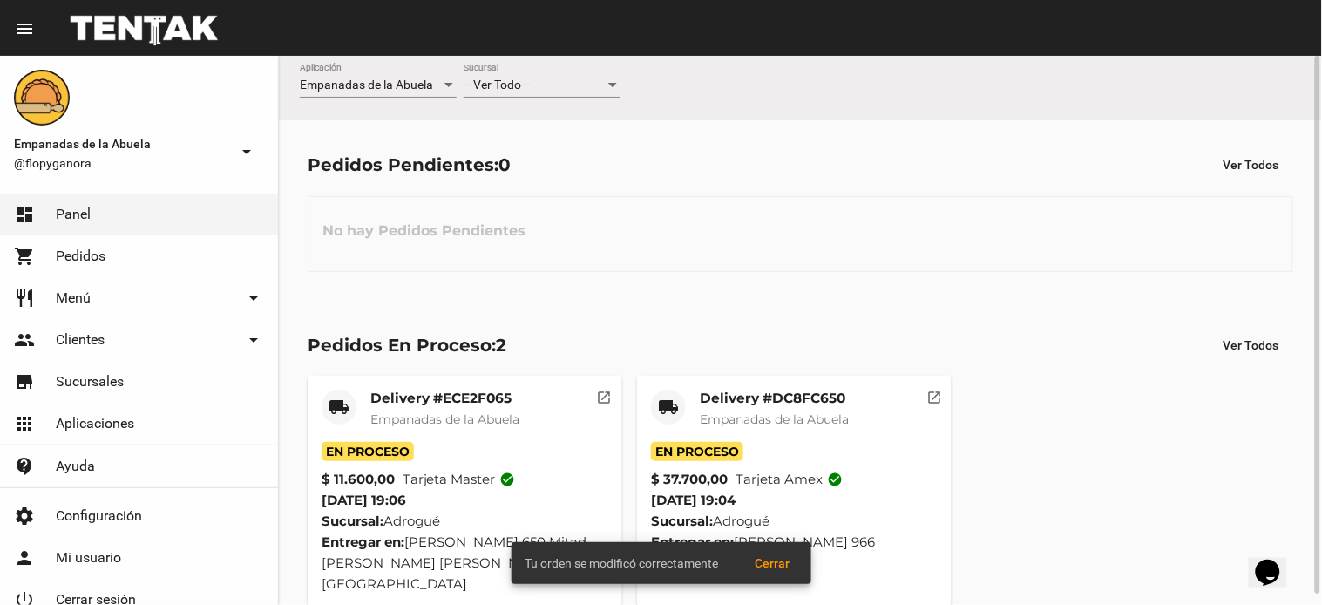
click at [486, 388] on mat-card "local_shipping Delivery #ECE2F065 Empanadas de la Abuela En Proceso $ 11.600,00…" at bounding box center [465, 492] width 315 height 233
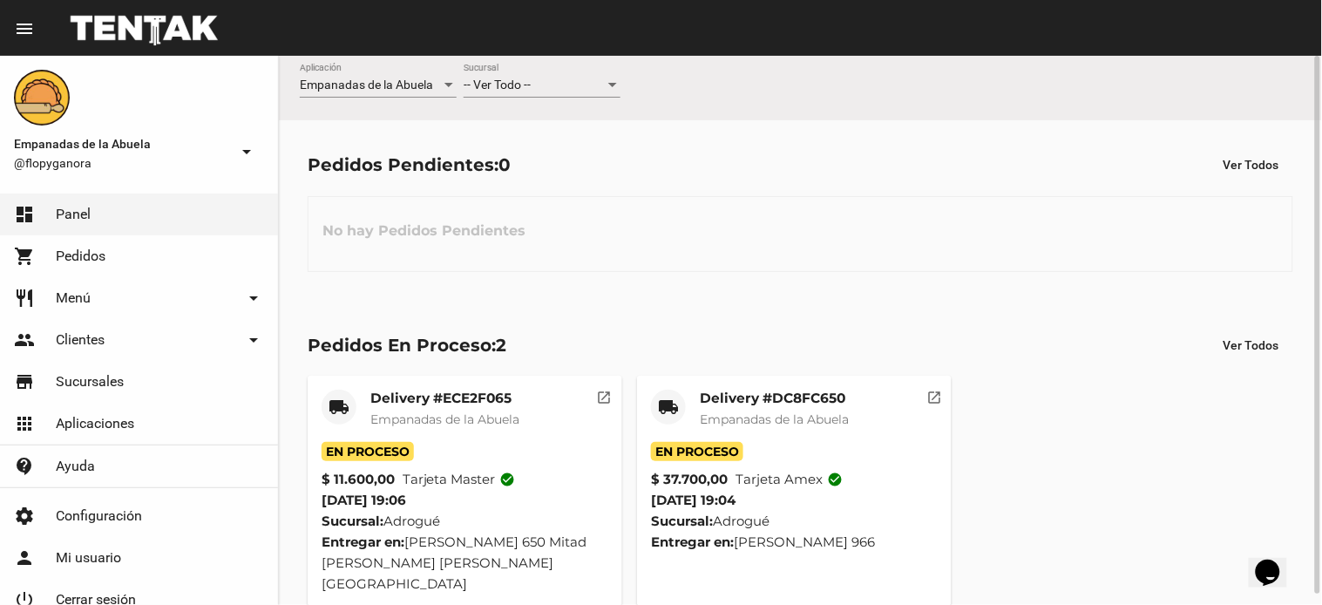
click at [479, 403] on mat-card-title "Delivery #ECE2F065" at bounding box center [444, 398] width 149 height 17
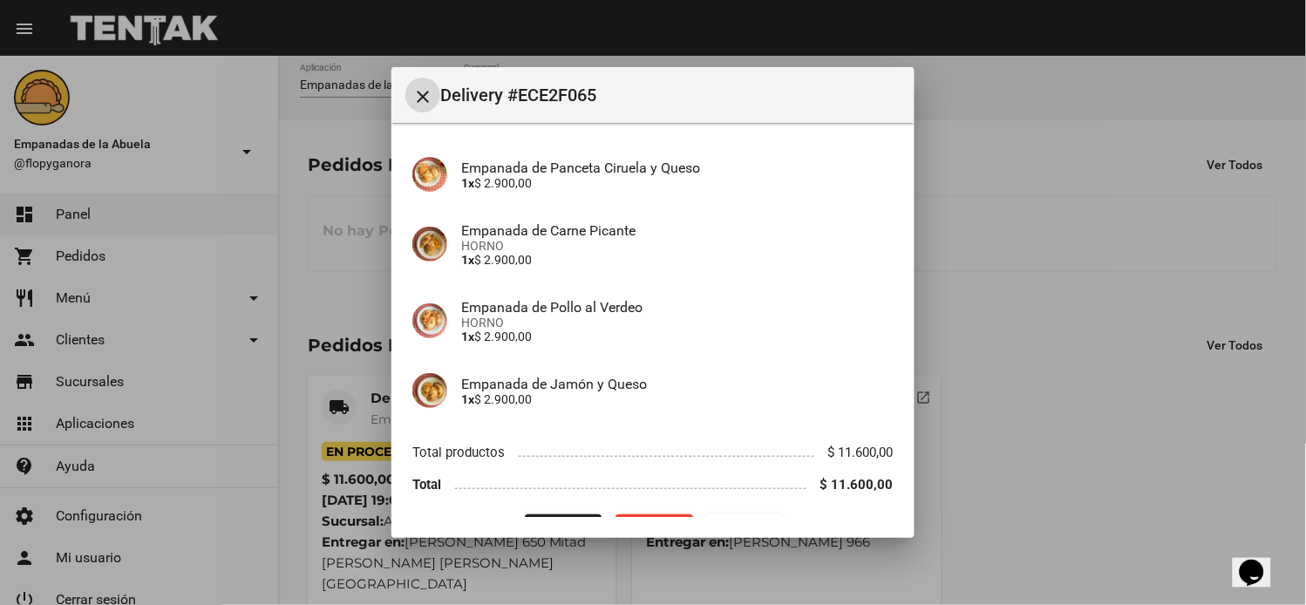
scroll to position [168, 0]
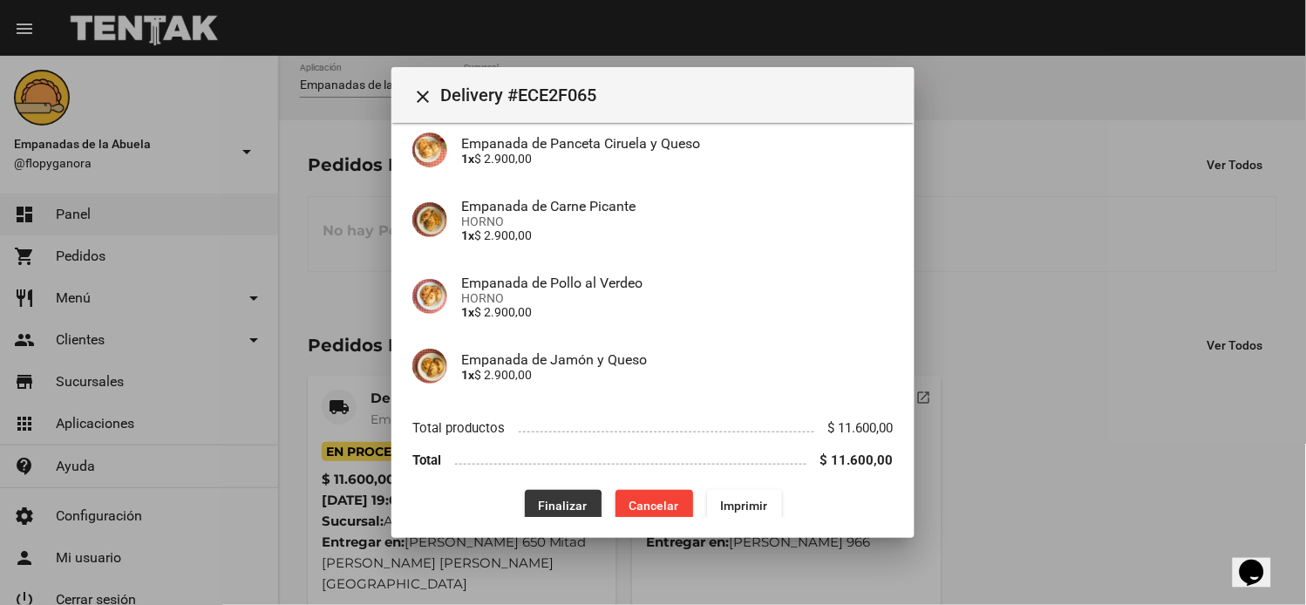
click at [543, 499] on span "Finalizar" at bounding box center [563, 506] width 49 height 14
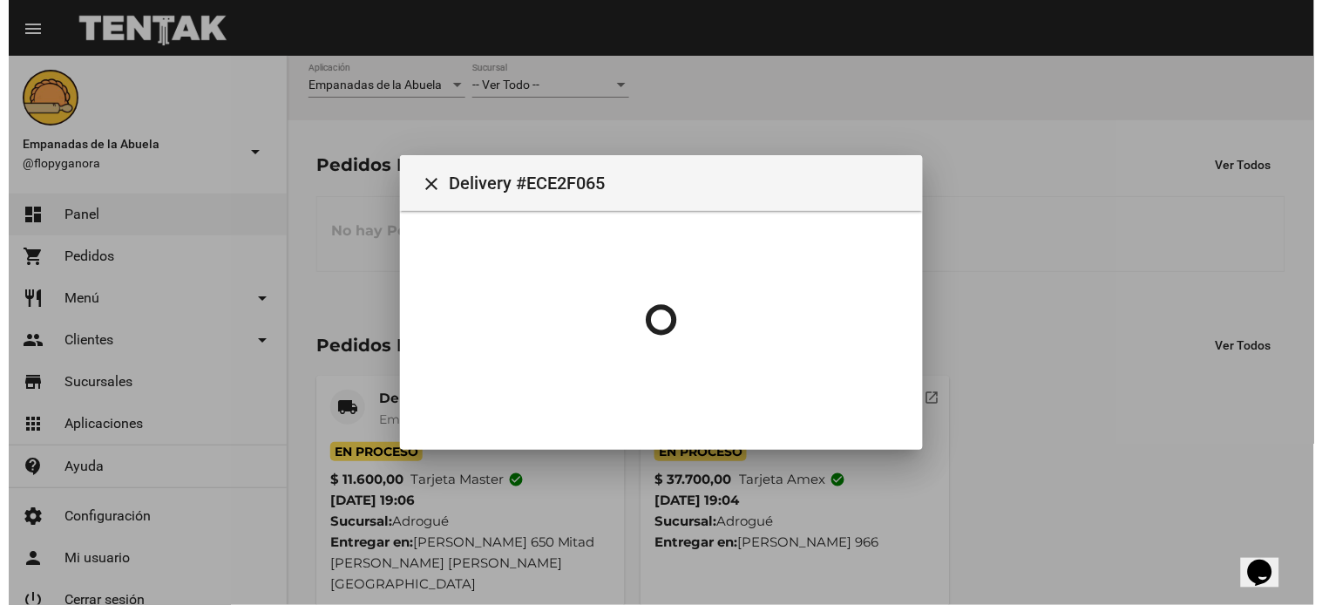
scroll to position [0, 0]
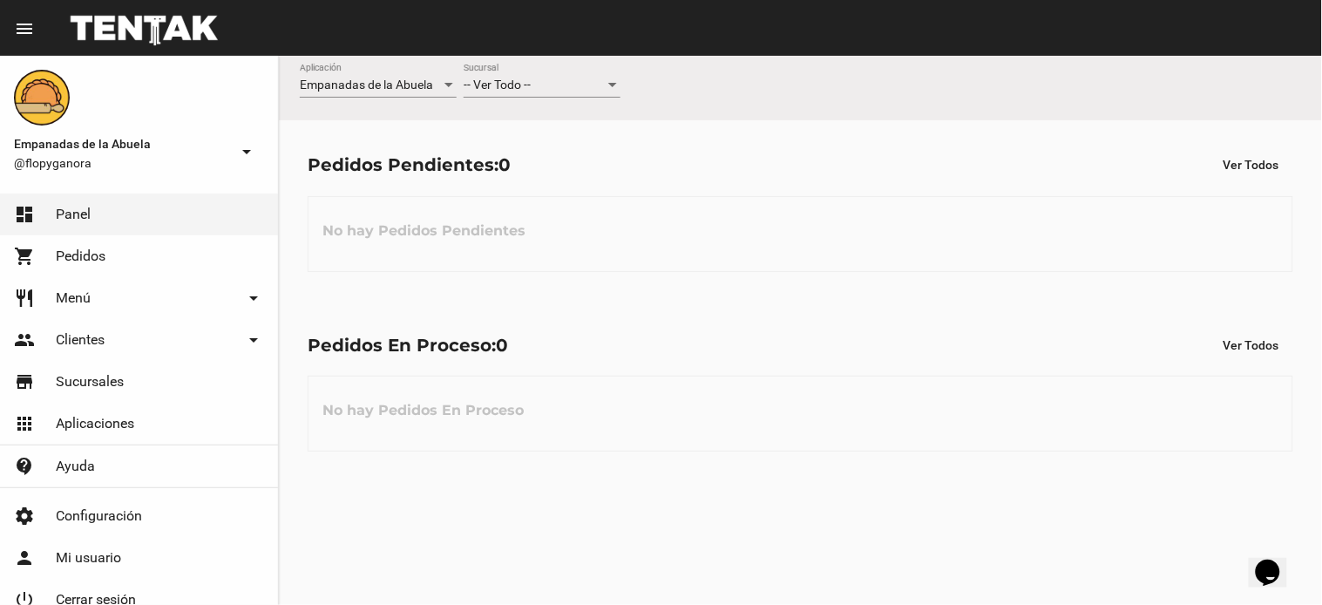
click at [541, 85] on div "-- Ver Todo --" at bounding box center [534, 85] width 141 height 14
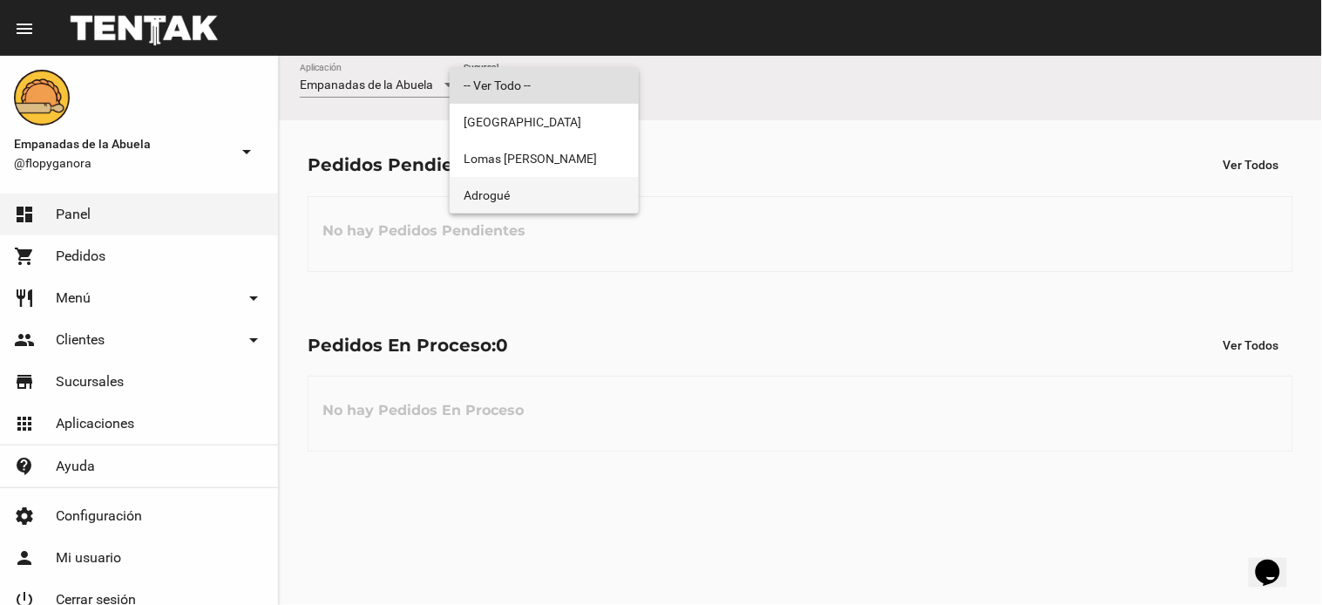
click at [528, 194] on span "Adrogué" at bounding box center [544, 195] width 161 height 37
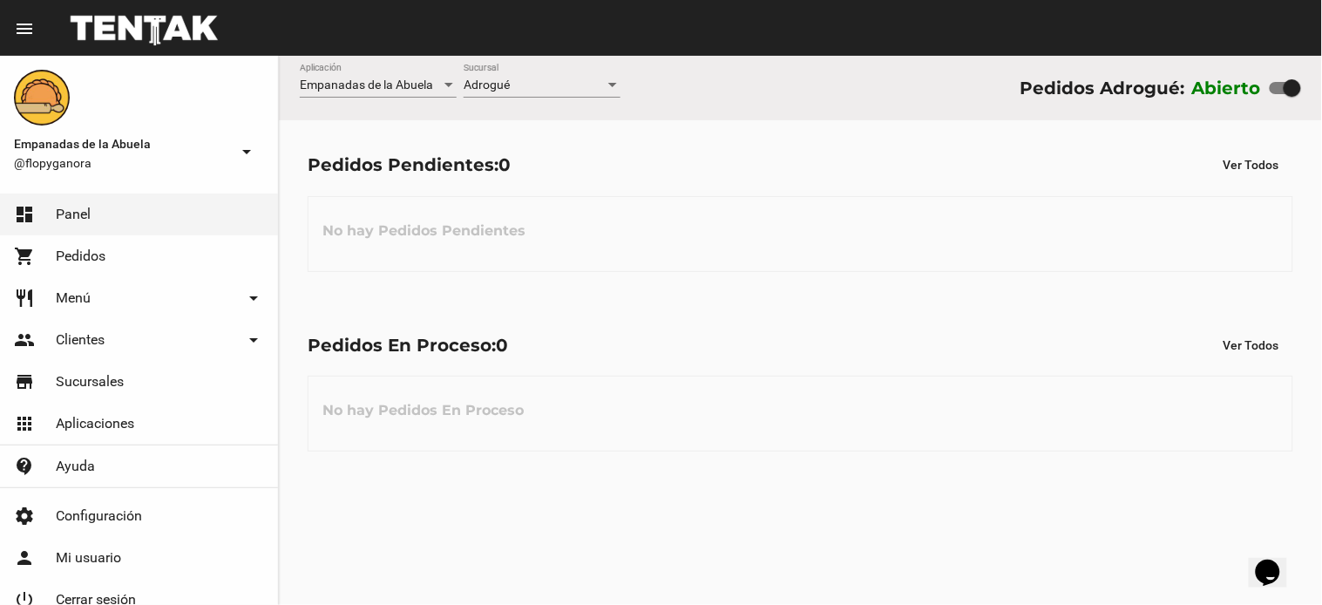
click at [539, 71] on div "Adrogué Sucursal" at bounding box center [542, 81] width 157 height 34
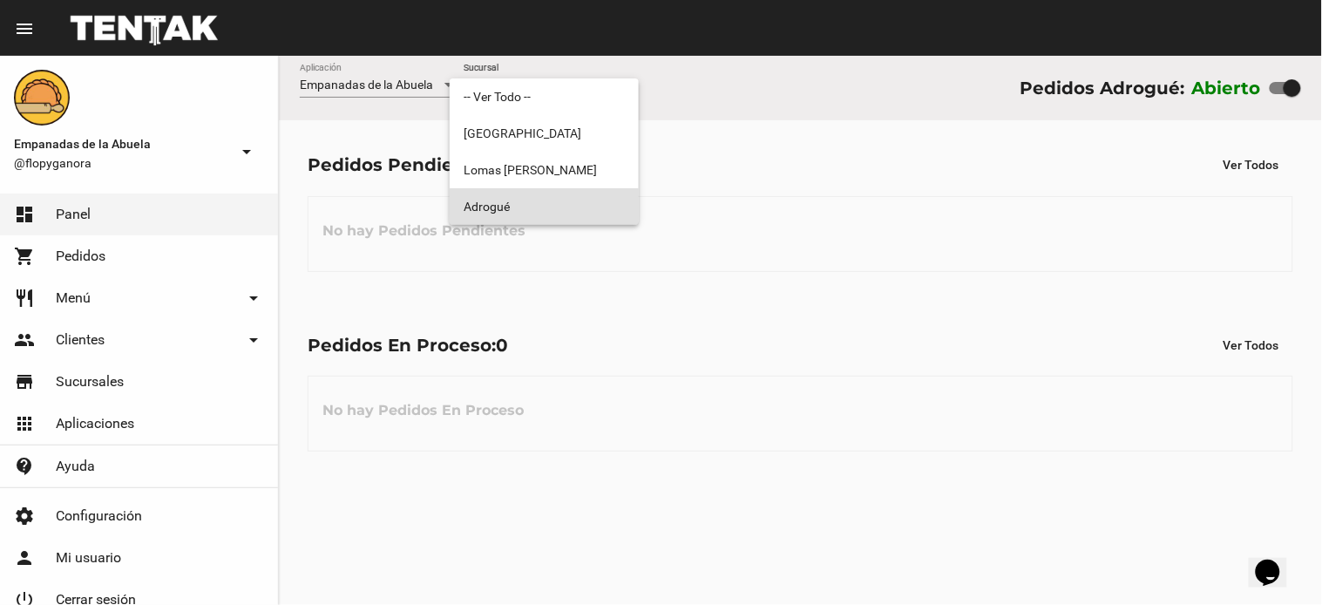
click at [546, 200] on span "Adrogué" at bounding box center [544, 206] width 161 height 37
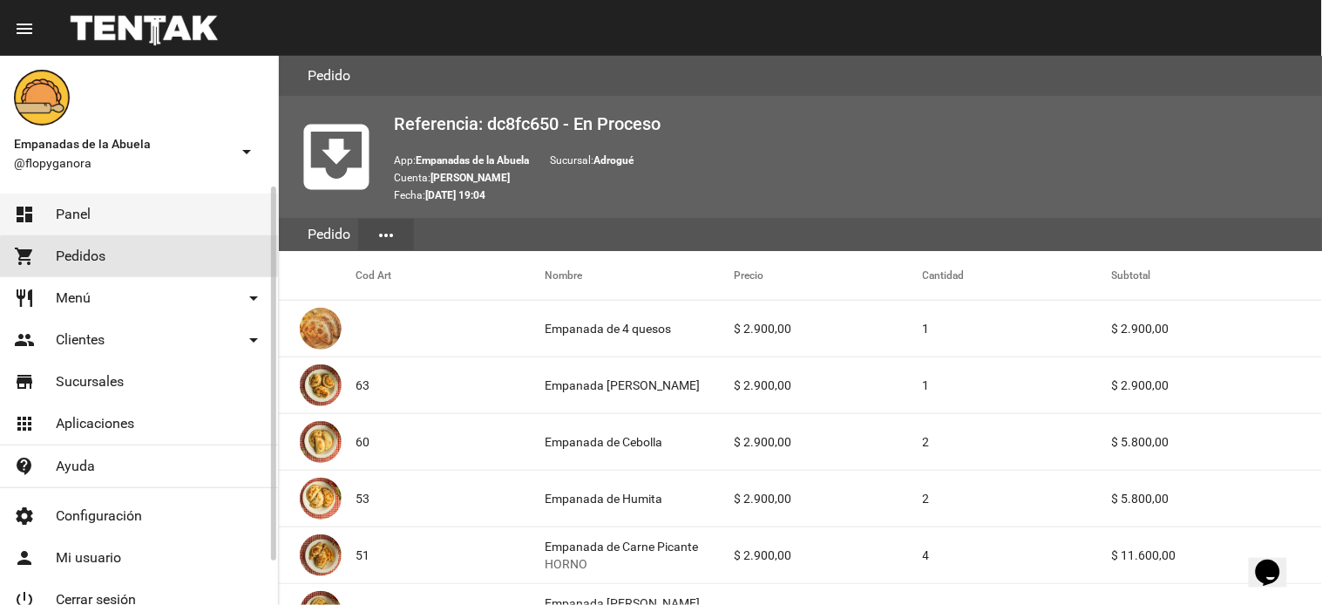
click at [146, 265] on link "shopping_cart Pedidos" at bounding box center [139, 256] width 278 height 42
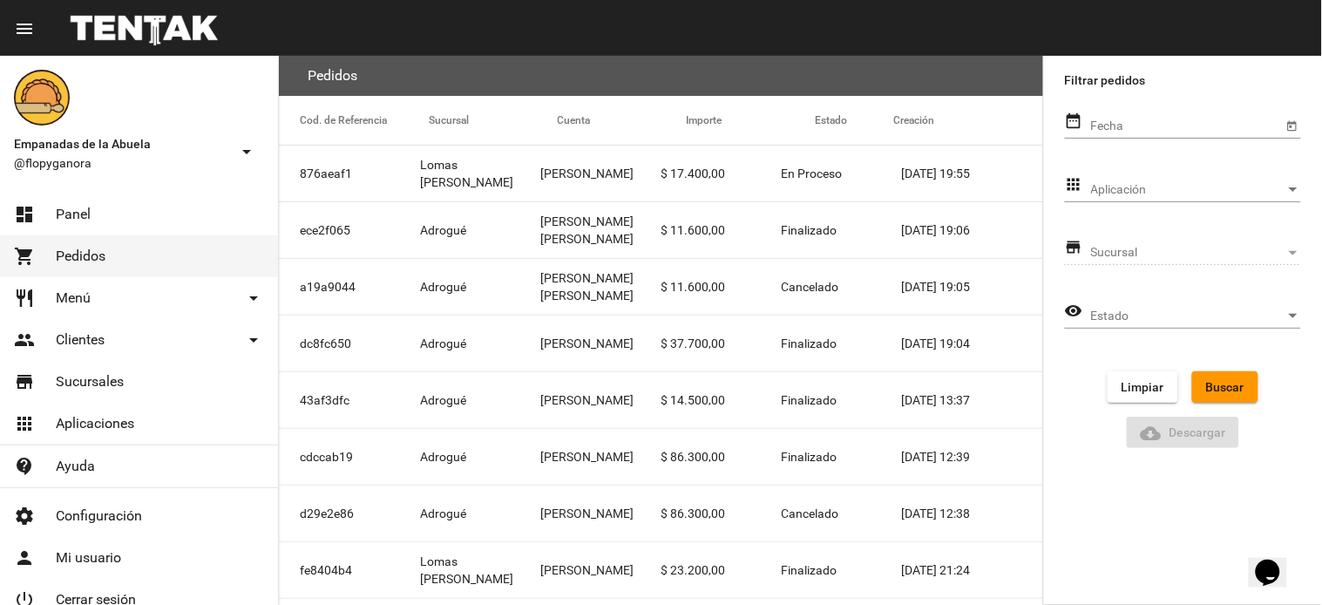
click at [106, 14] on div at bounding box center [144, 28] width 177 height 56
click at [72, 220] on span "Panel" at bounding box center [73, 214] width 35 height 17
